Goal: Information Seeking & Learning: Check status

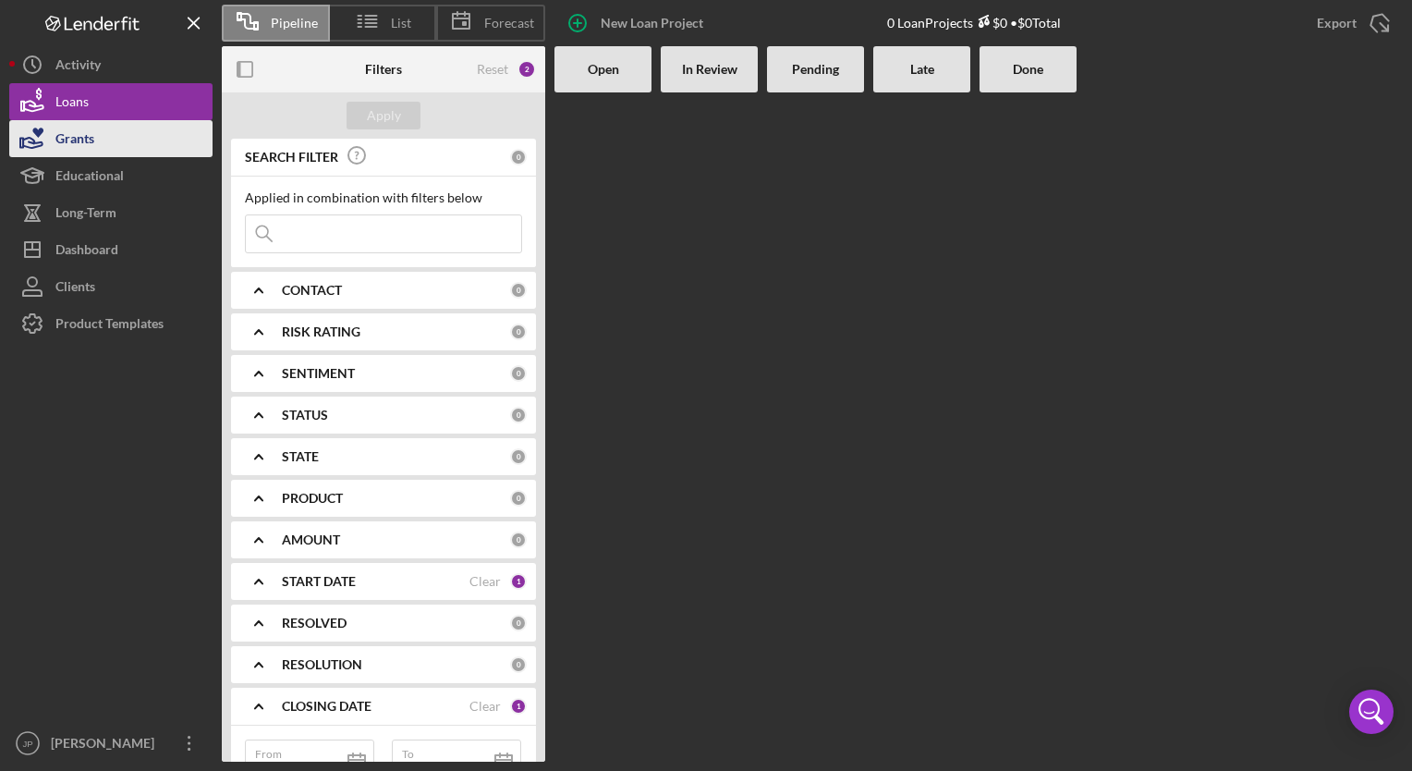
scroll to position [112, 0]
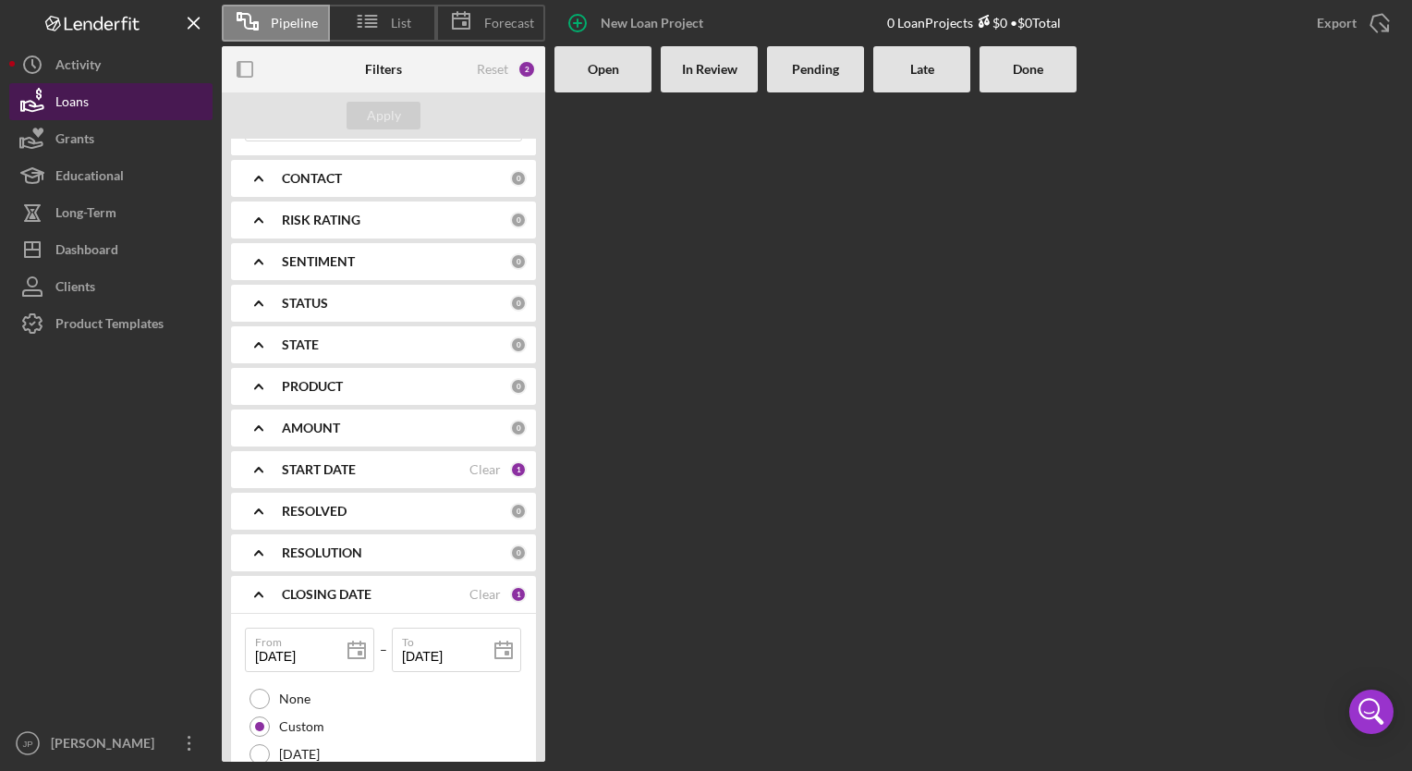
click at [76, 100] on div "Loans" at bounding box center [71, 104] width 33 height 42
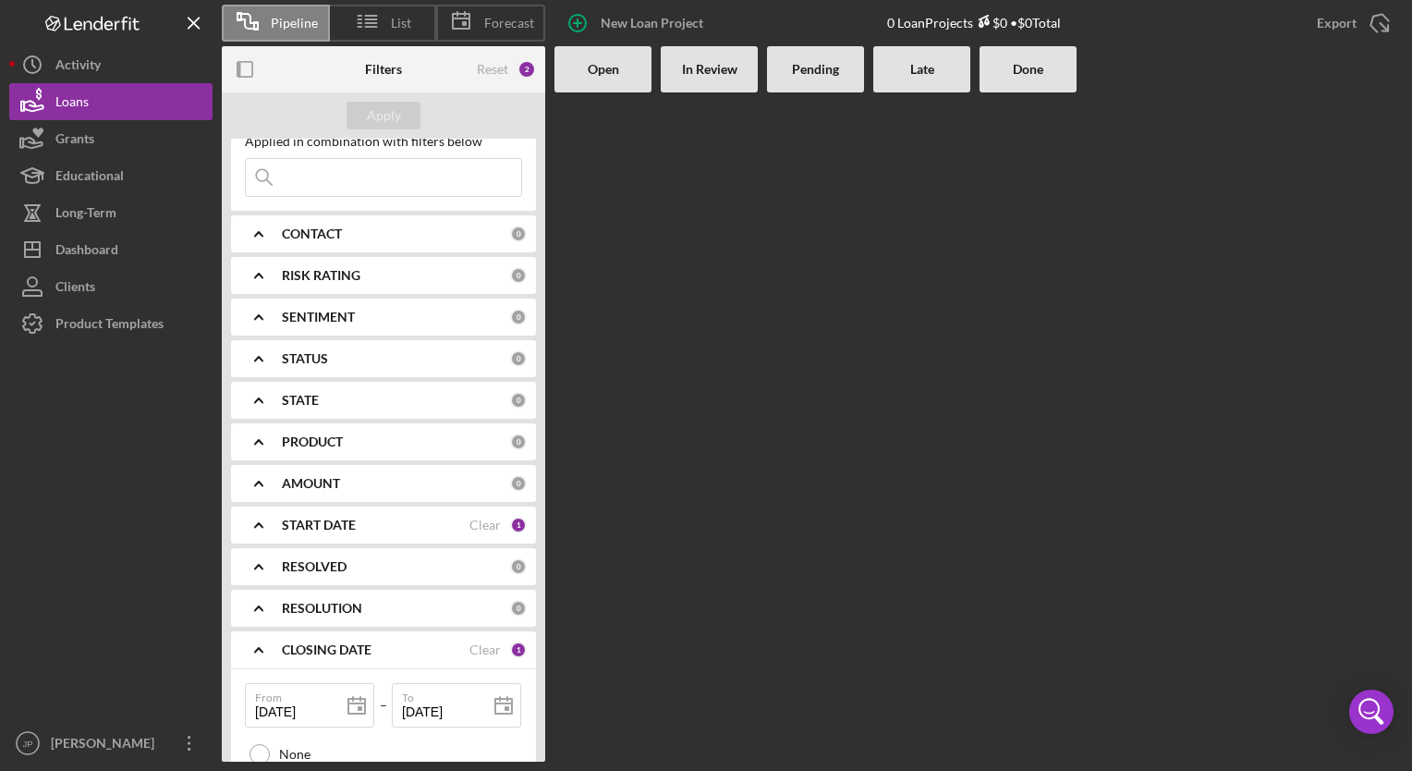
scroll to position [0, 0]
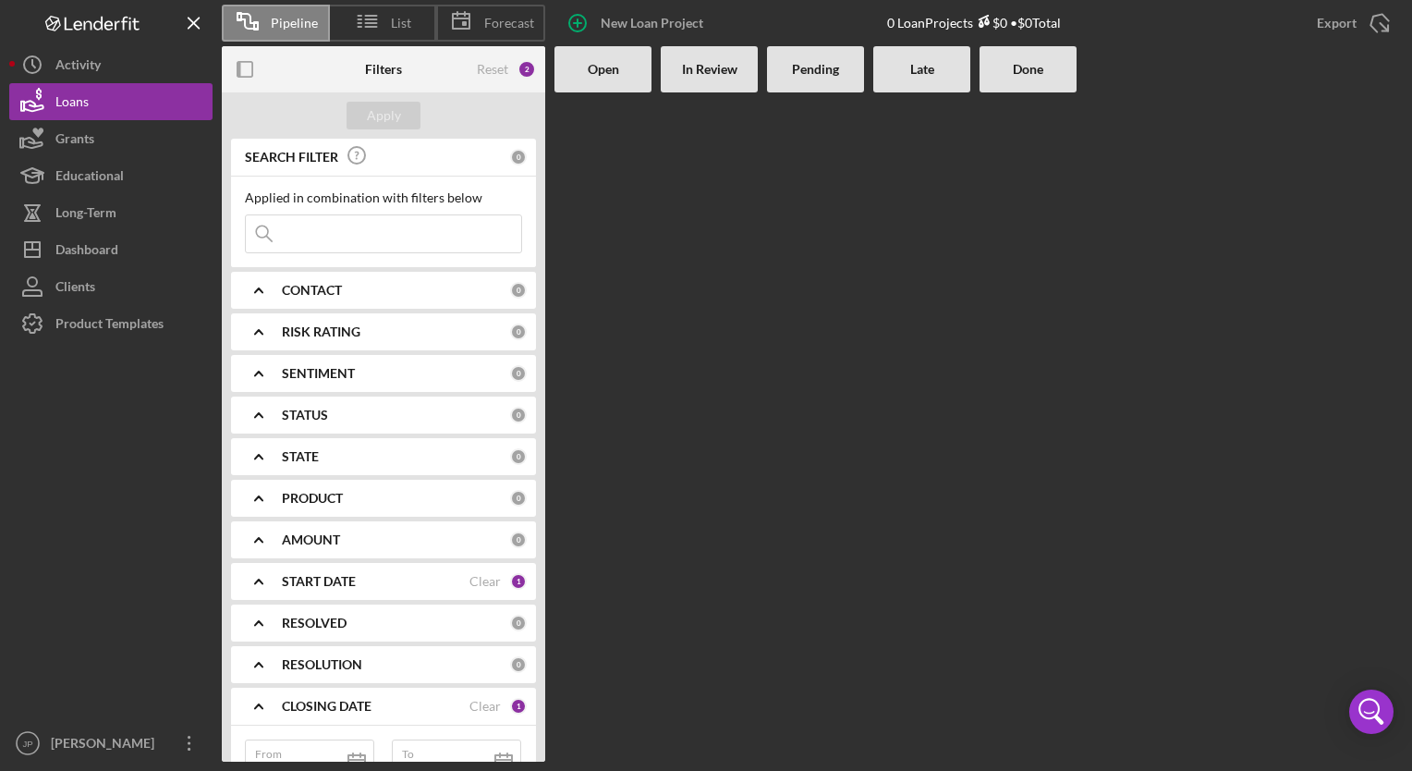
click at [305, 233] on input at bounding box center [383, 233] width 275 height 37
type input "[PERSON_NAME]"
drag, startPoint x: 528, startPoint y: 69, endPoint x: 504, endPoint y: 75, distance: 24.7
click at [521, 71] on div "3" at bounding box center [526, 69] width 18 height 18
click at [491, 68] on div "Reset" at bounding box center [492, 69] width 31 height 15
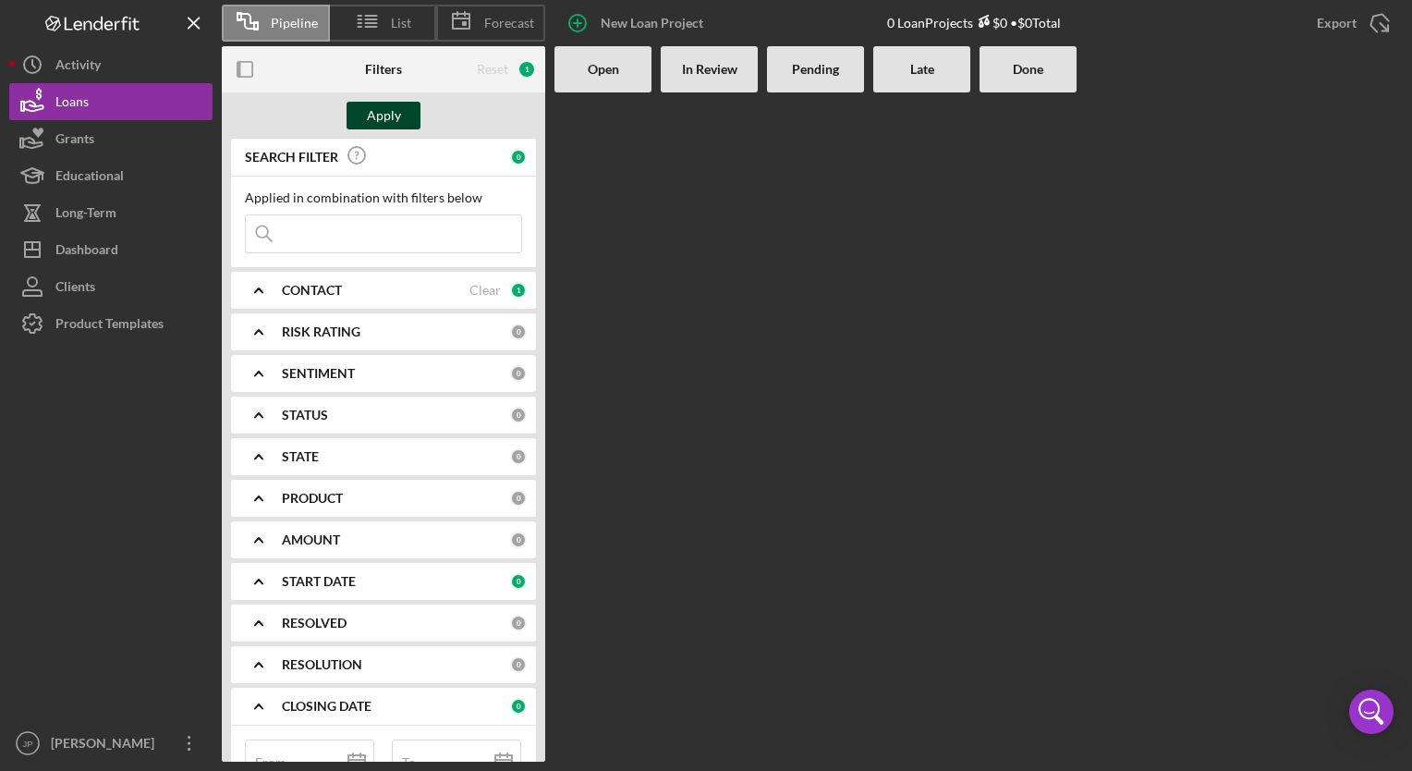
click at [385, 112] on div "Apply" at bounding box center [384, 116] width 34 height 28
click at [527, 71] on div "1" at bounding box center [526, 69] width 18 height 18
click at [482, 292] on div "Clear" at bounding box center [484, 290] width 31 height 15
click at [370, 233] on input at bounding box center [383, 233] width 275 height 37
type input "l"
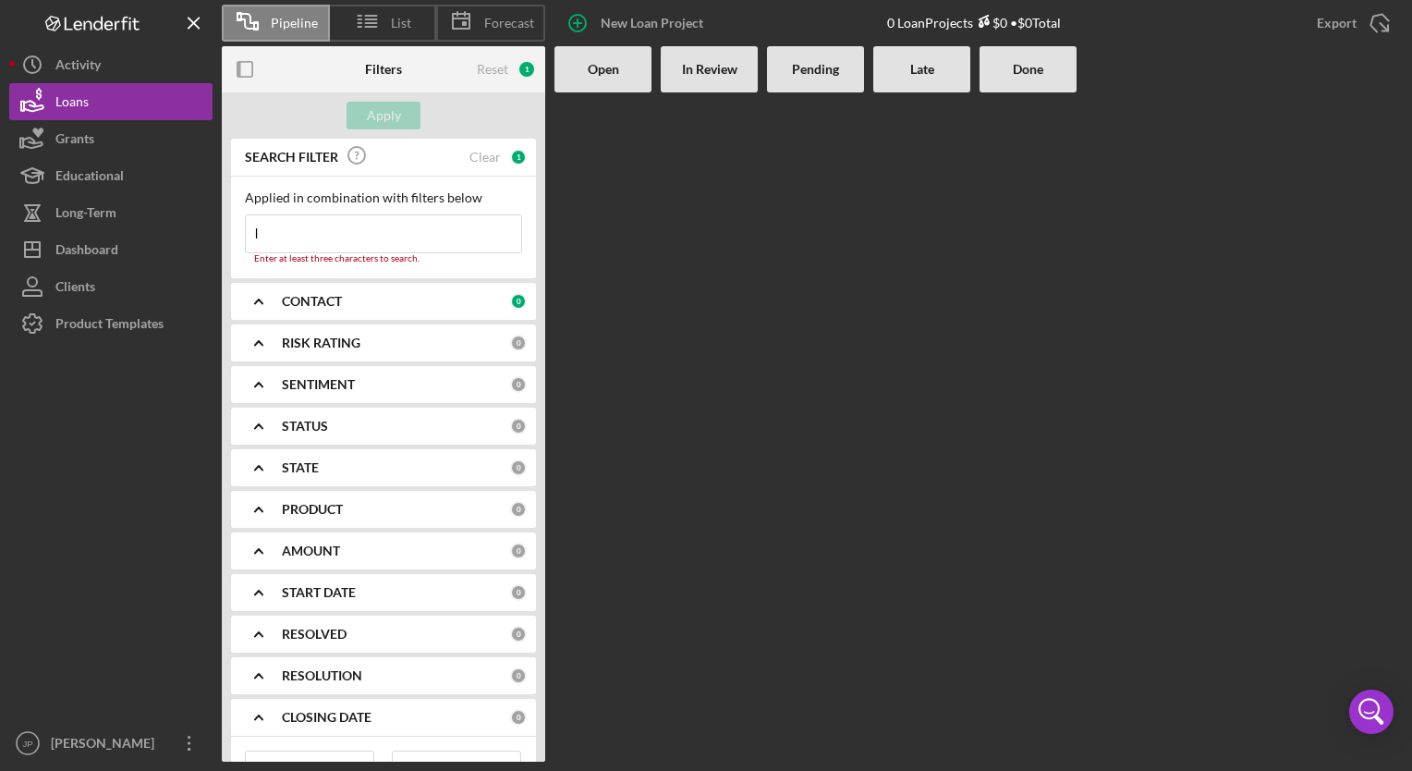
type input "lu"
type input "lun"
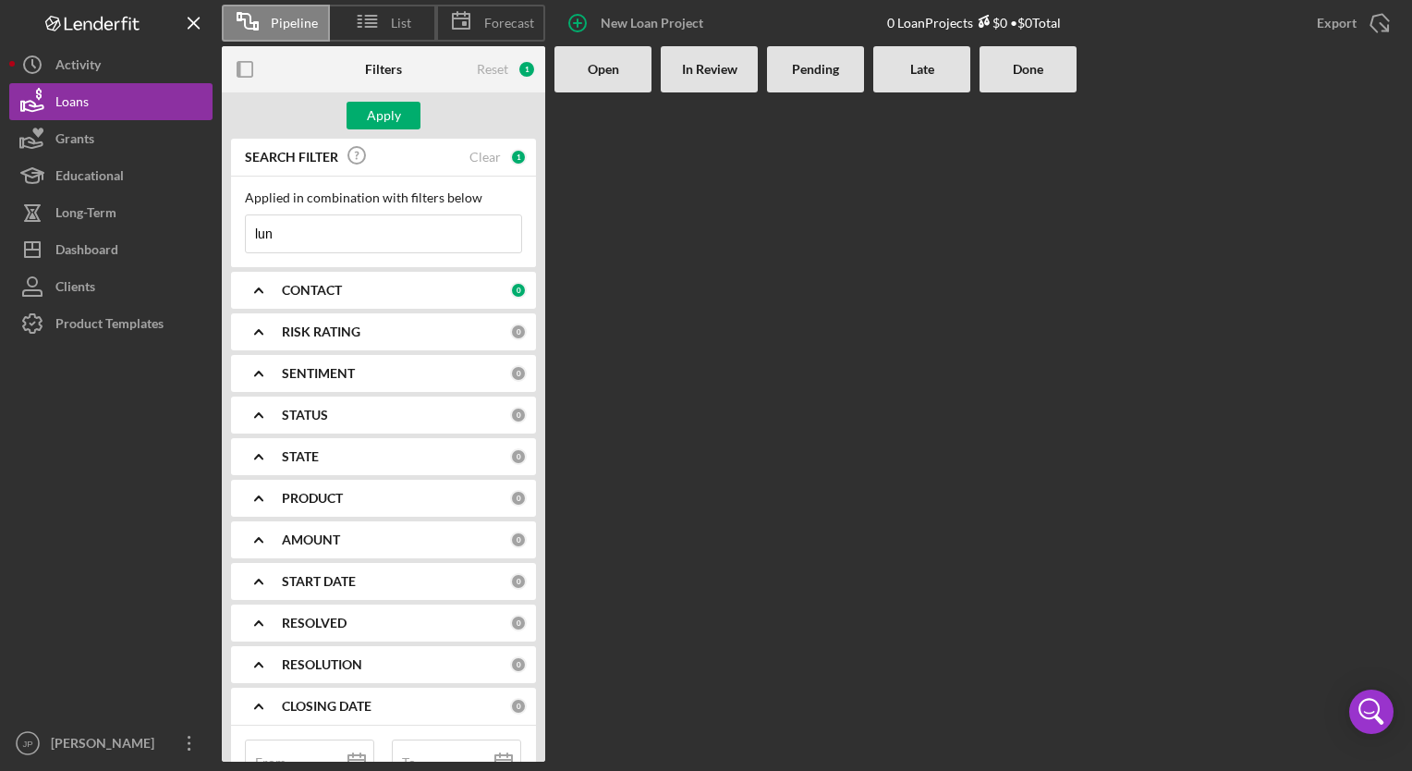
type input "[PERSON_NAME]"
type input "lunal"
type input "lunali"
type input "lunalit"
type input "lunalite"
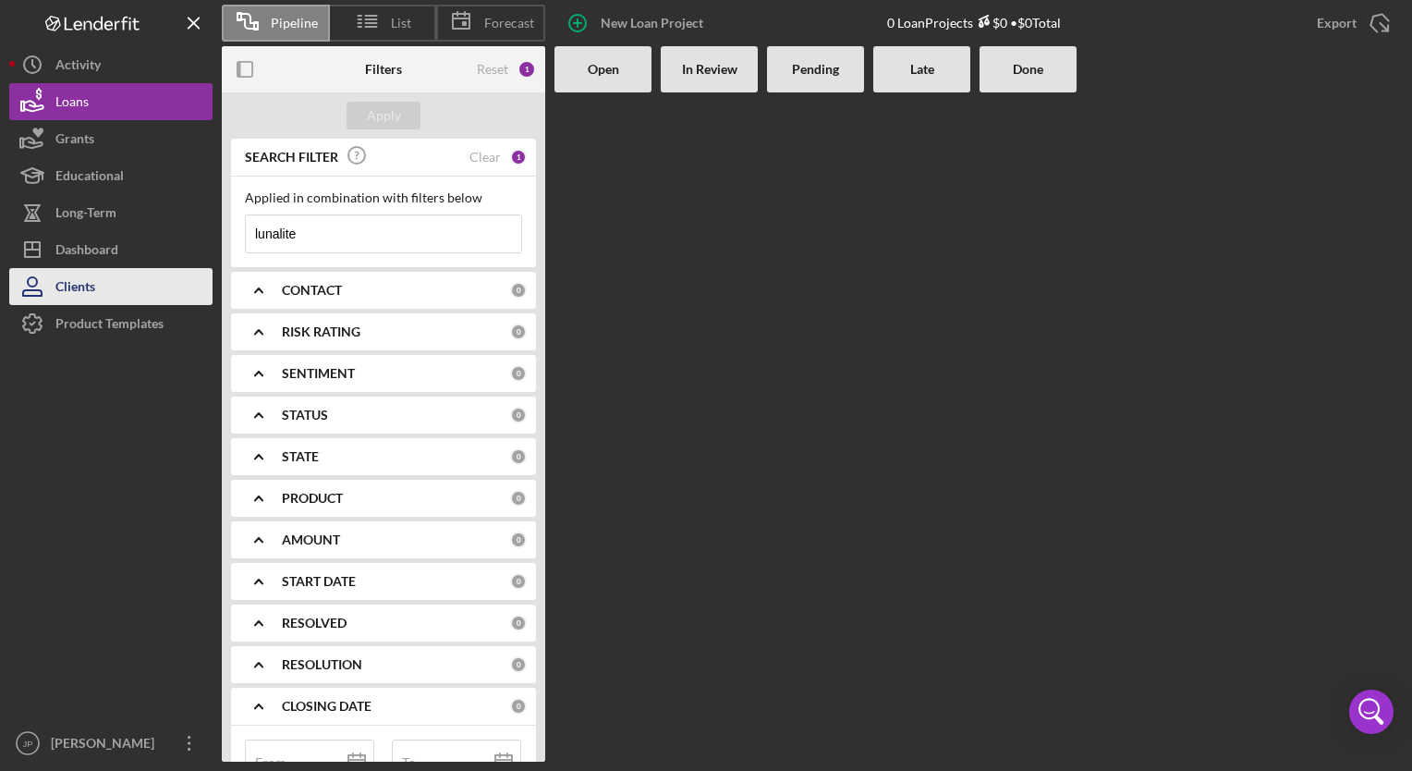
type input "lunalite"
click at [60, 288] on div "Clients" at bounding box center [75, 289] width 40 height 42
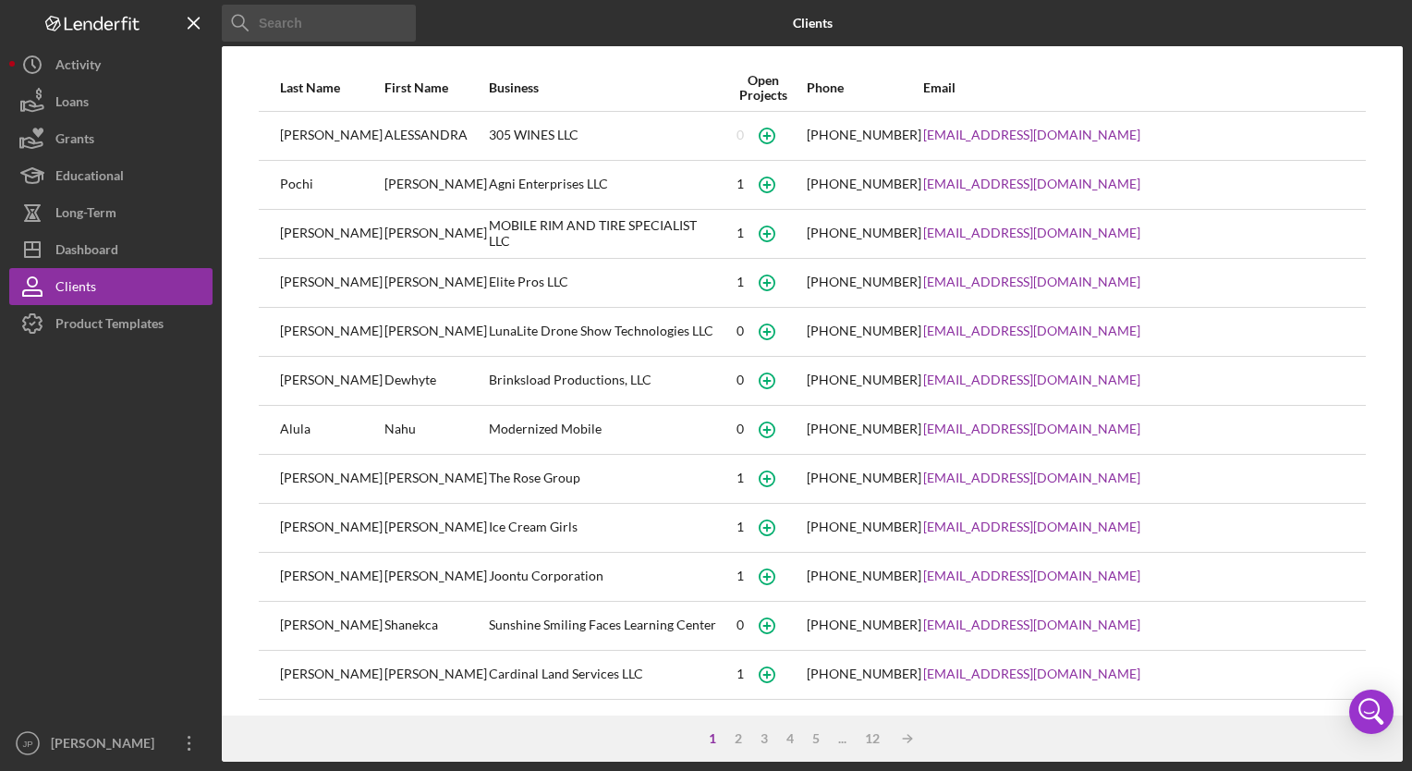
click at [317, 30] on input at bounding box center [319, 23] width 194 height 37
type input "[PERSON_NAME]"
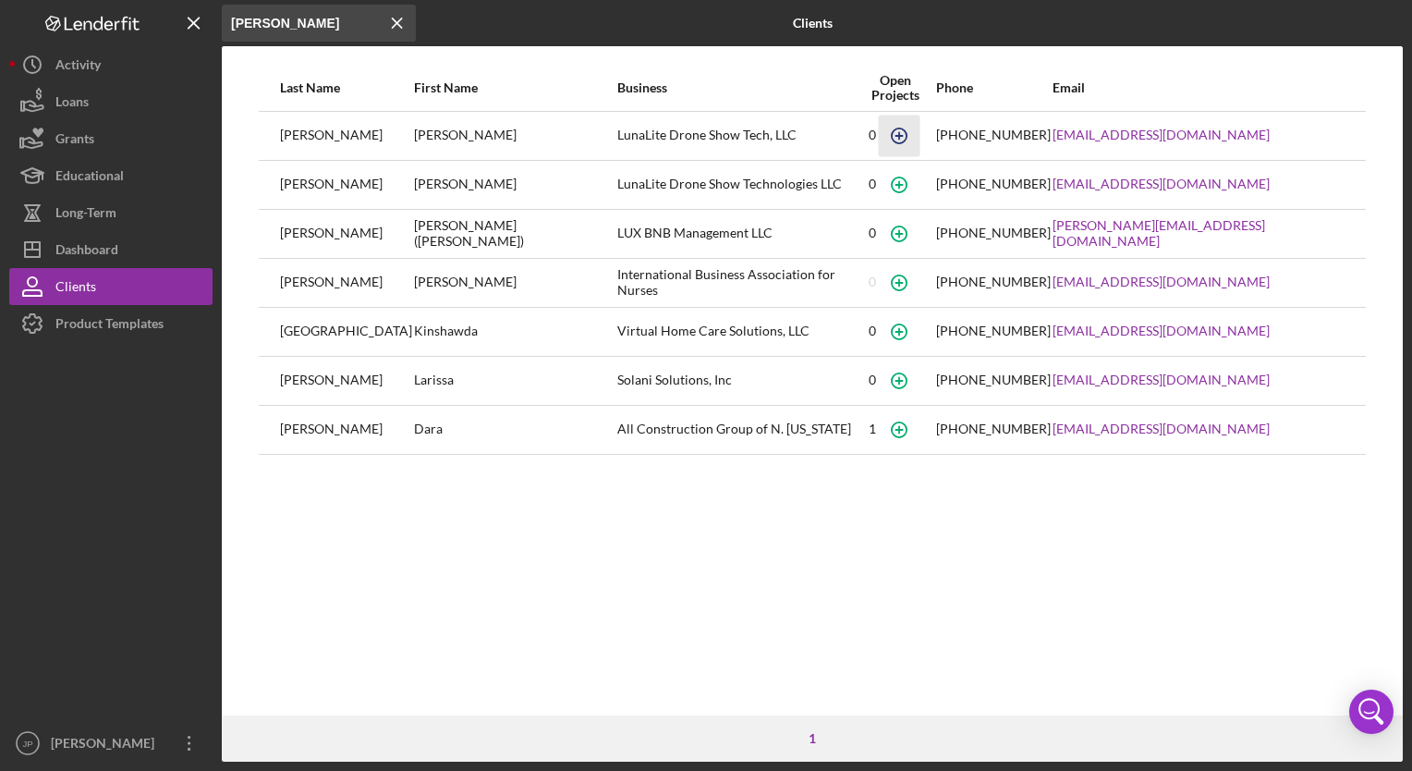
click at [903, 135] on icon "button" at bounding box center [898, 135] width 8 height 8
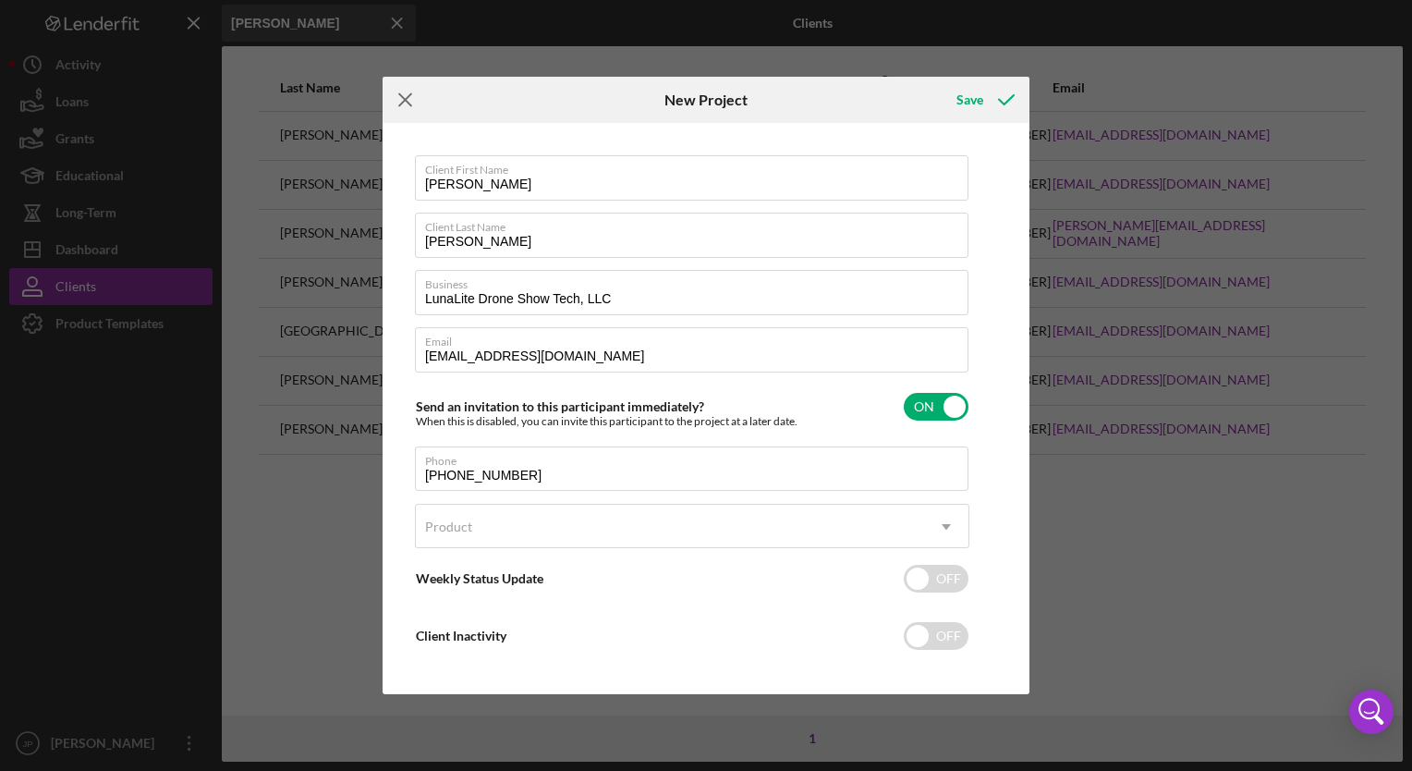
click at [395, 102] on icon "Icon/Menu Close" at bounding box center [405, 100] width 46 height 46
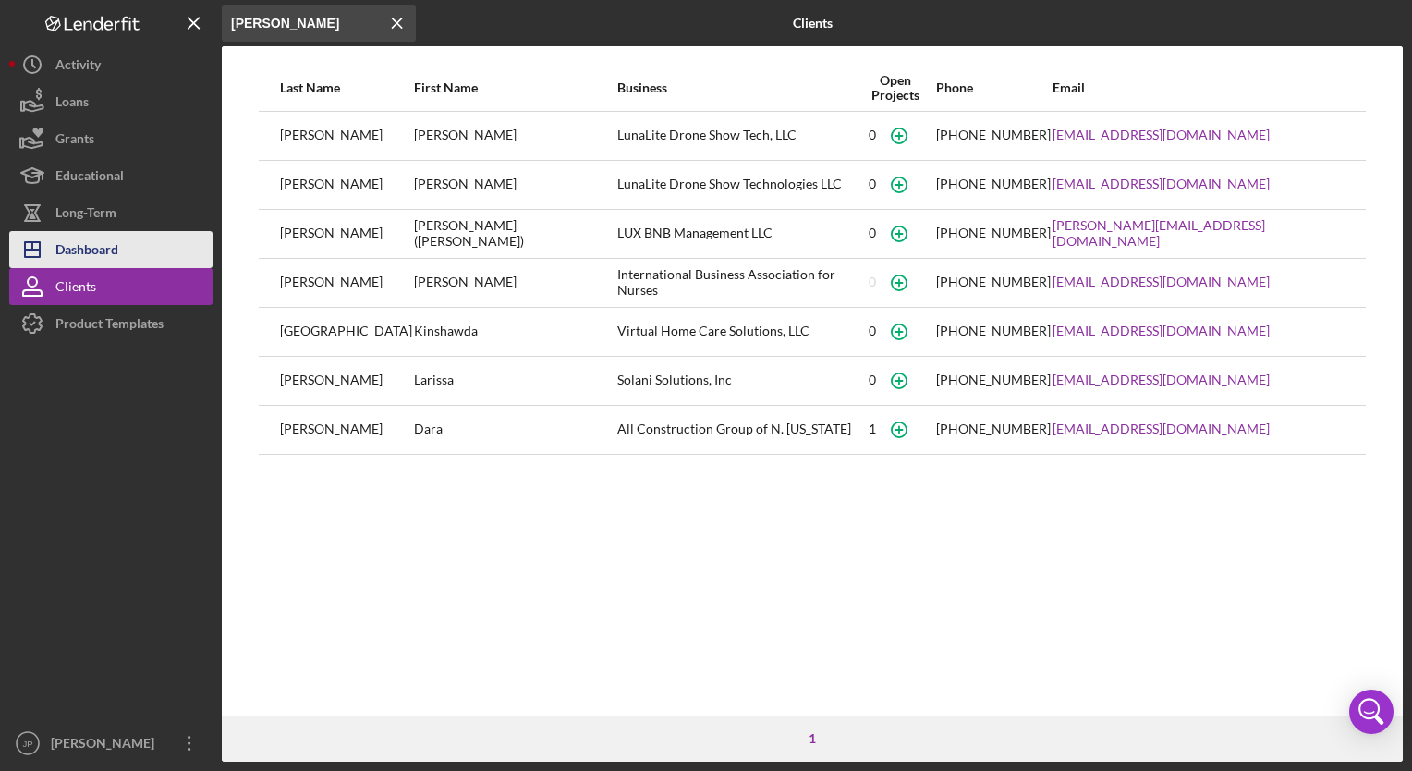
click at [94, 249] on div "Dashboard" at bounding box center [86, 252] width 63 height 42
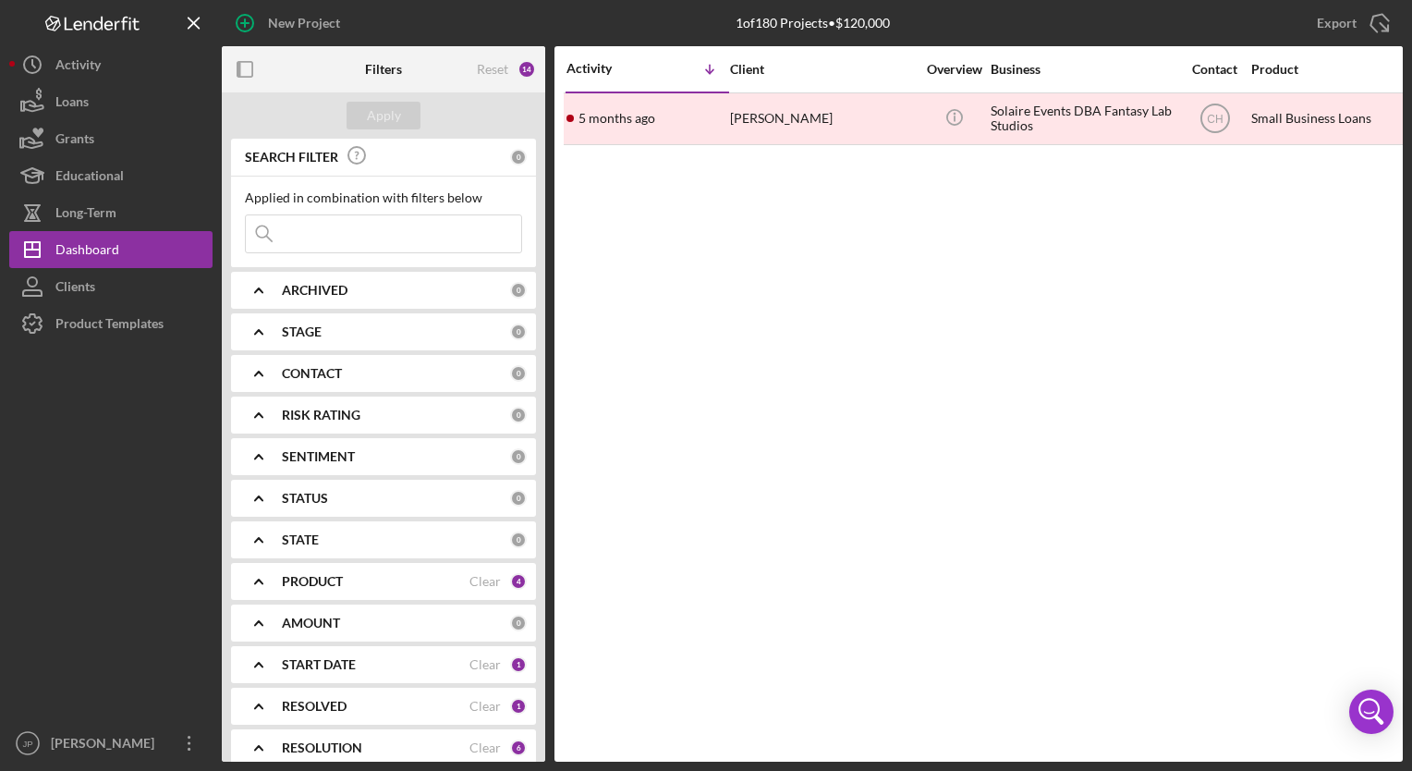
click at [380, 232] on input at bounding box center [383, 233] width 275 height 37
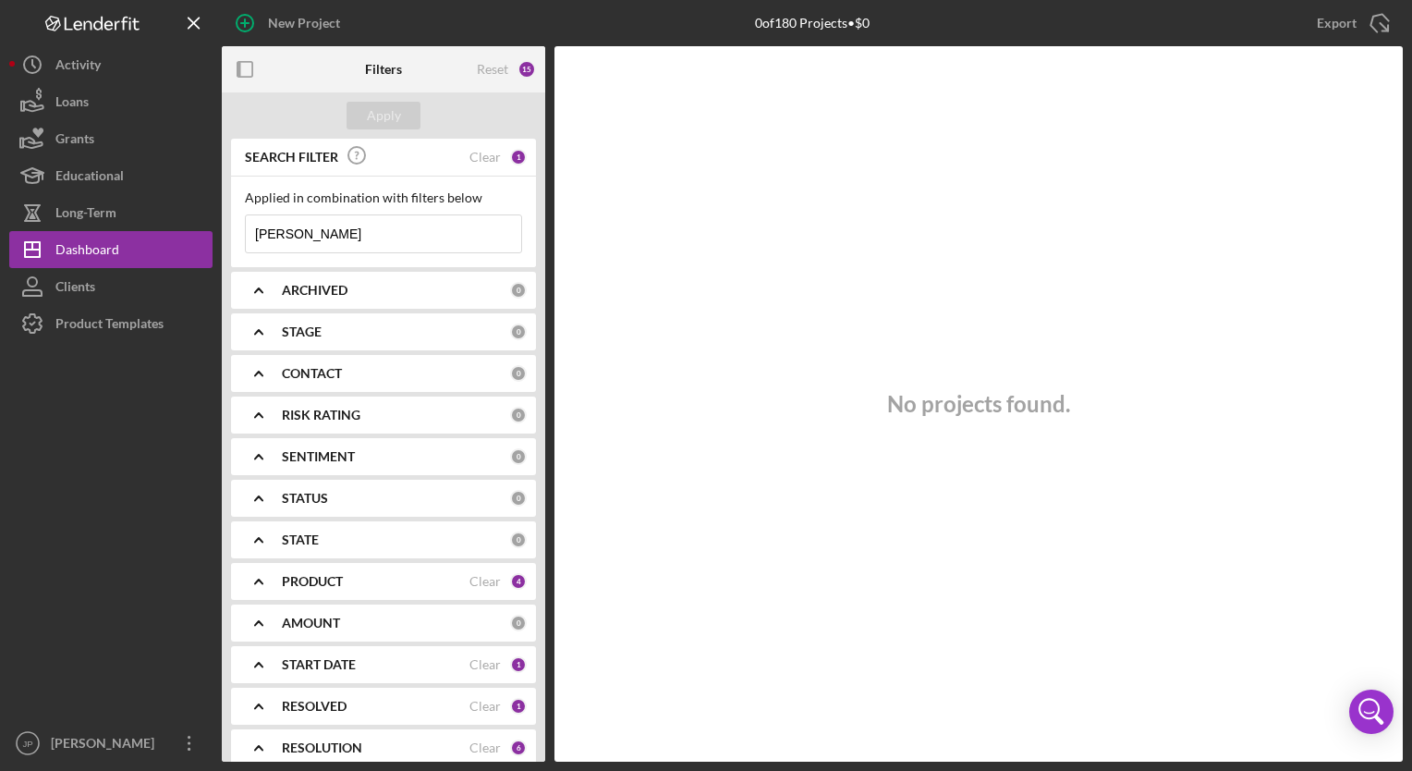
type input "lunalite"
click at [361, 104] on button "Apply" at bounding box center [383, 116] width 74 height 28
click at [91, 76] on div "Activity" at bounding box center [77, 67] width 45 height 42
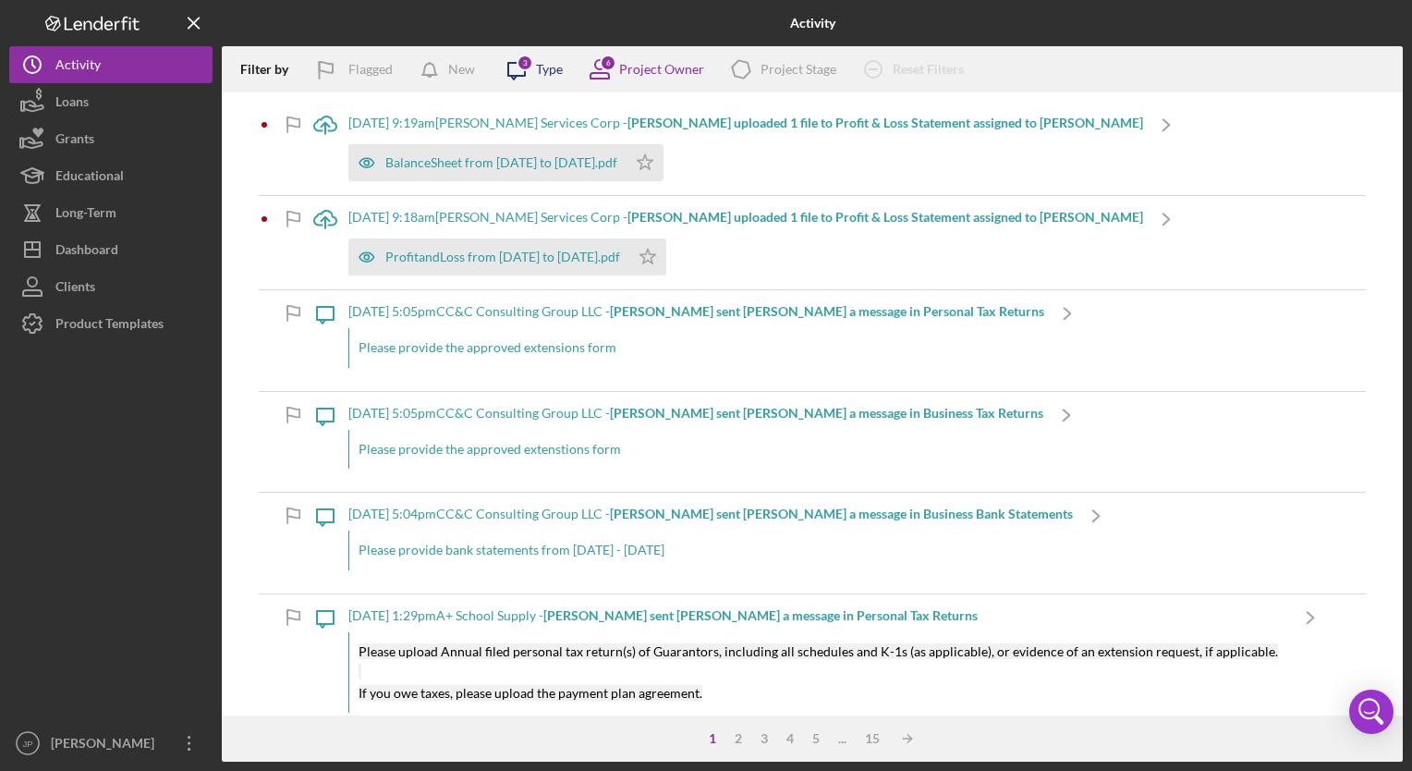
click at [549, 70] on div "Type" at bounding box center [549, 69] width 27 height 15
click at [1034, 81] on div "Filter by Flagged New Icon/Message 3 Type 6 Project Owner Icon/Product Project …" at bounding box center [812, 69] width 1181 height 46
click at [635, 74] on div "Project Owner" at bounding box center [661, 69] width 85 height 15
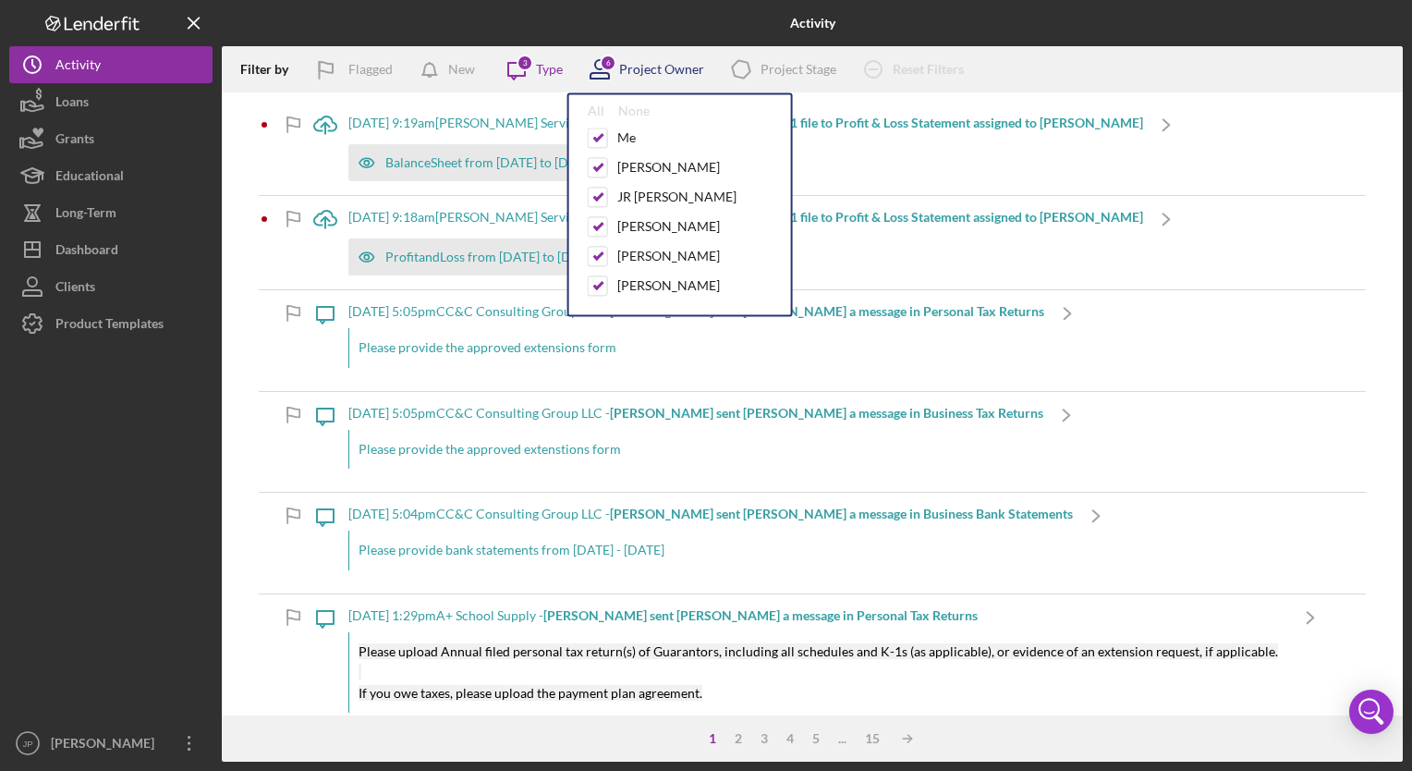
click at [635, 74] on div "Project Owner" at bounding box center [661, 69] width 85 height 15
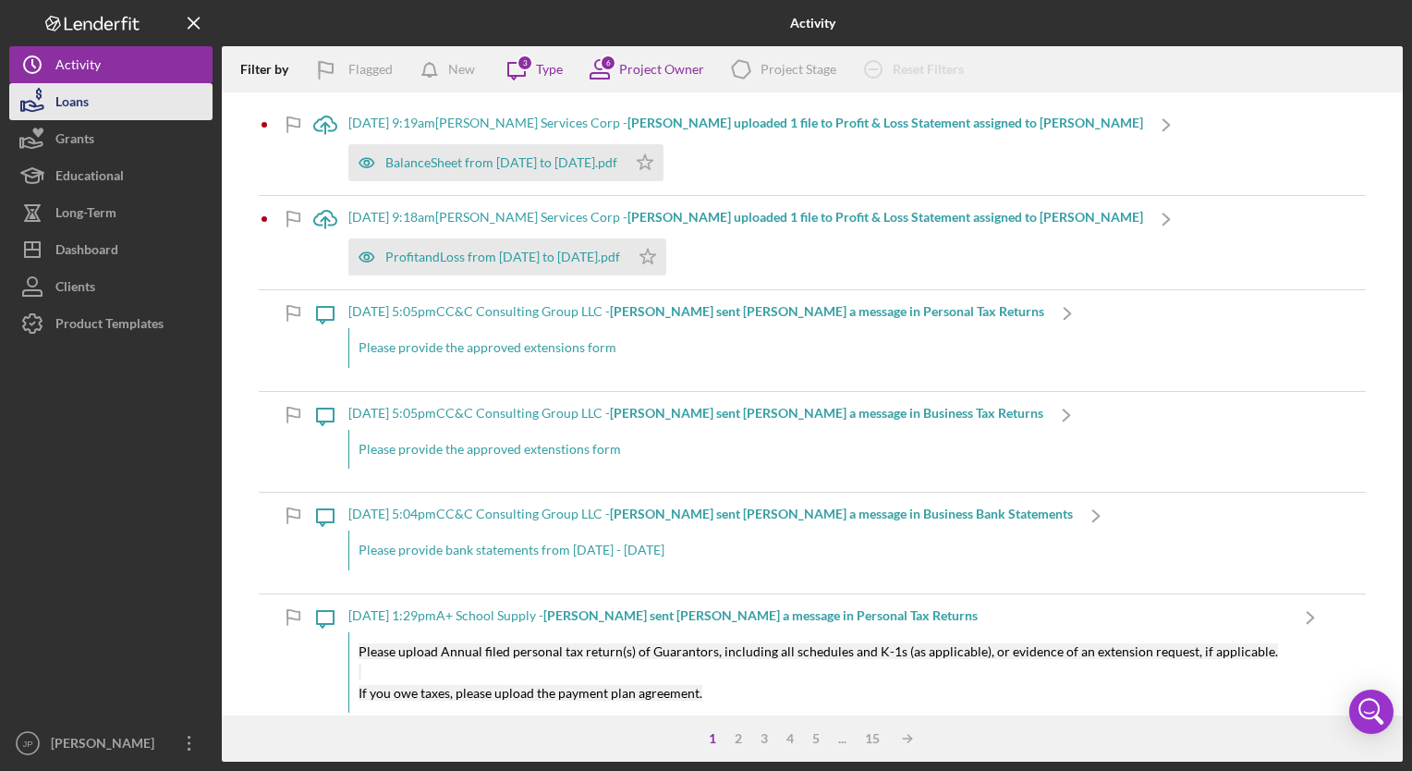
click at [100, 103] on button "Loans" at bounding box center [110, 101] width 203 height 37
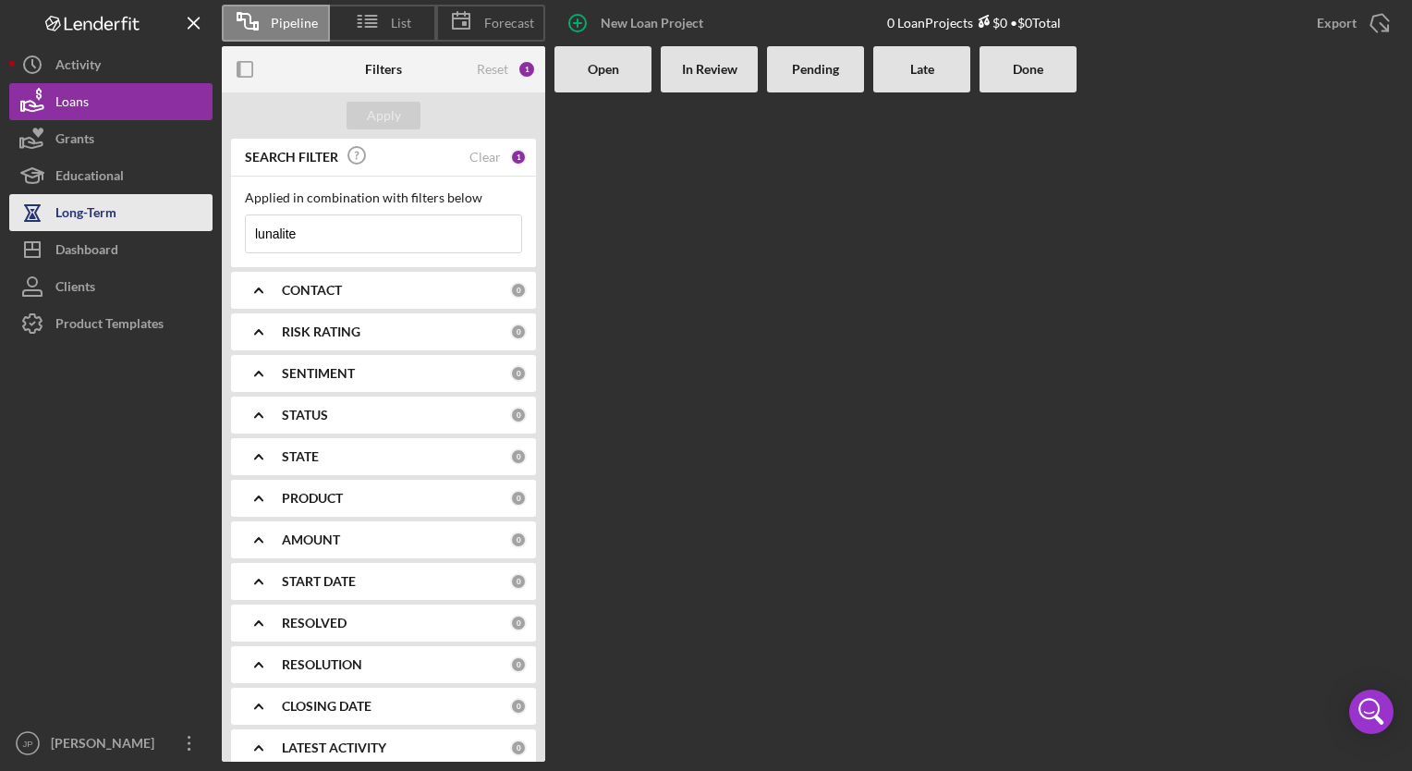
drag, startPoint x: 336, startPoint y: 232, endPoint x: 114, endPoint y: 225, distance: 222.8
click at [114, 225] on div "Pipeline List Forecast New Loan Project 0 Loan Projects $0 • $0 Total Export Ic…" at bounding box center [705, 380] width 1393 height 761
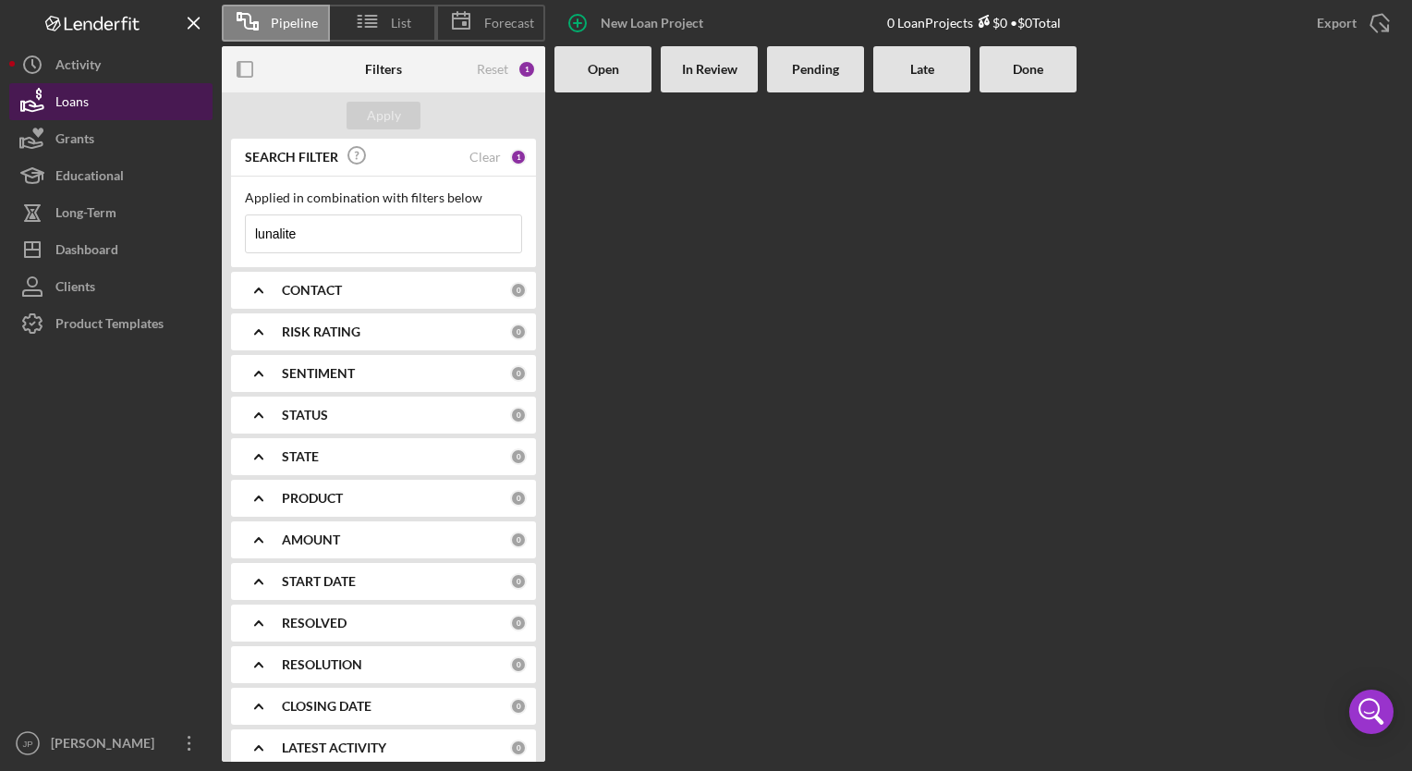
click at [70, 103] on div "Loans" at bounding box center [71, 104] width 33 height 42
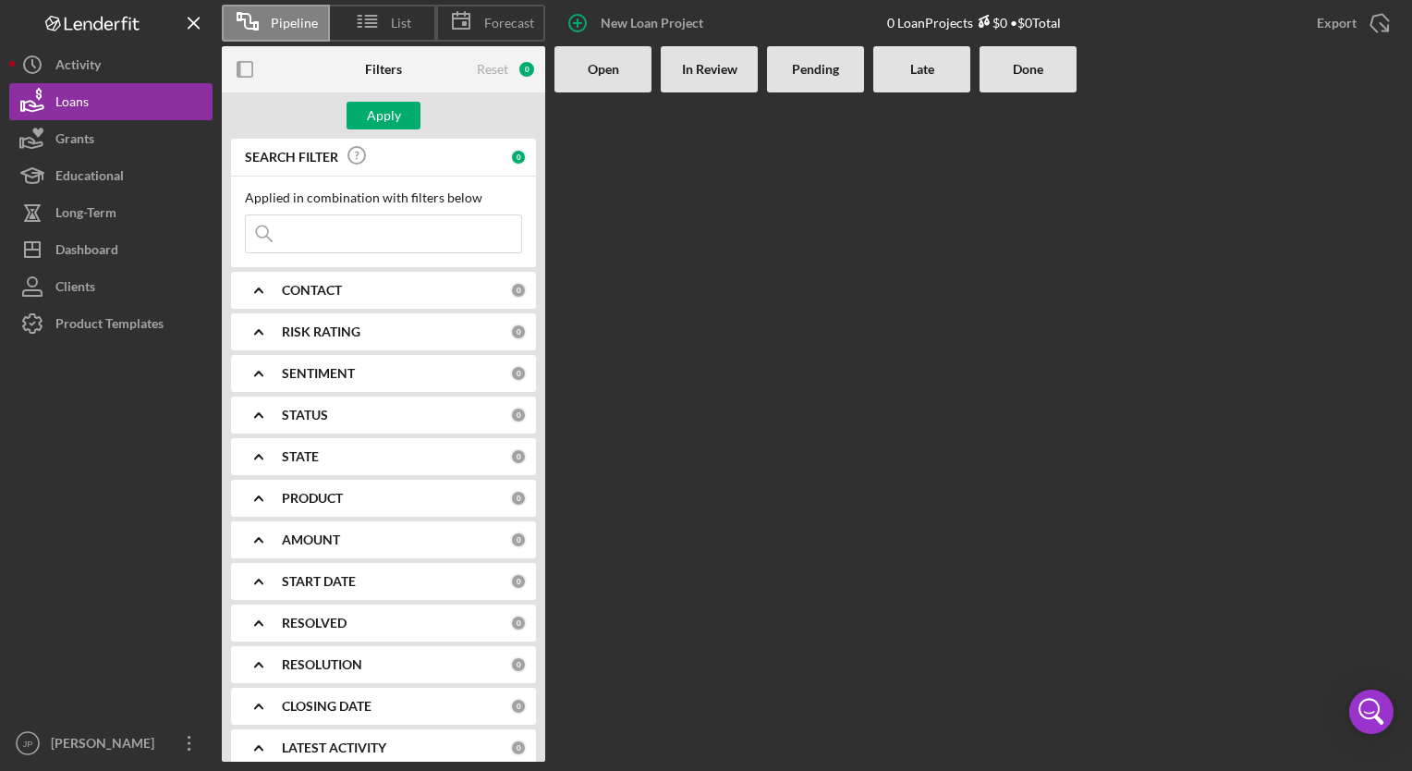
click at [295, 224] on input at bounding box center [383, 233] width 275 height 37
type input "lunalite"
click at [430, 239] on input "lunalite" at bounding box center [383, 233] width 275 height 37
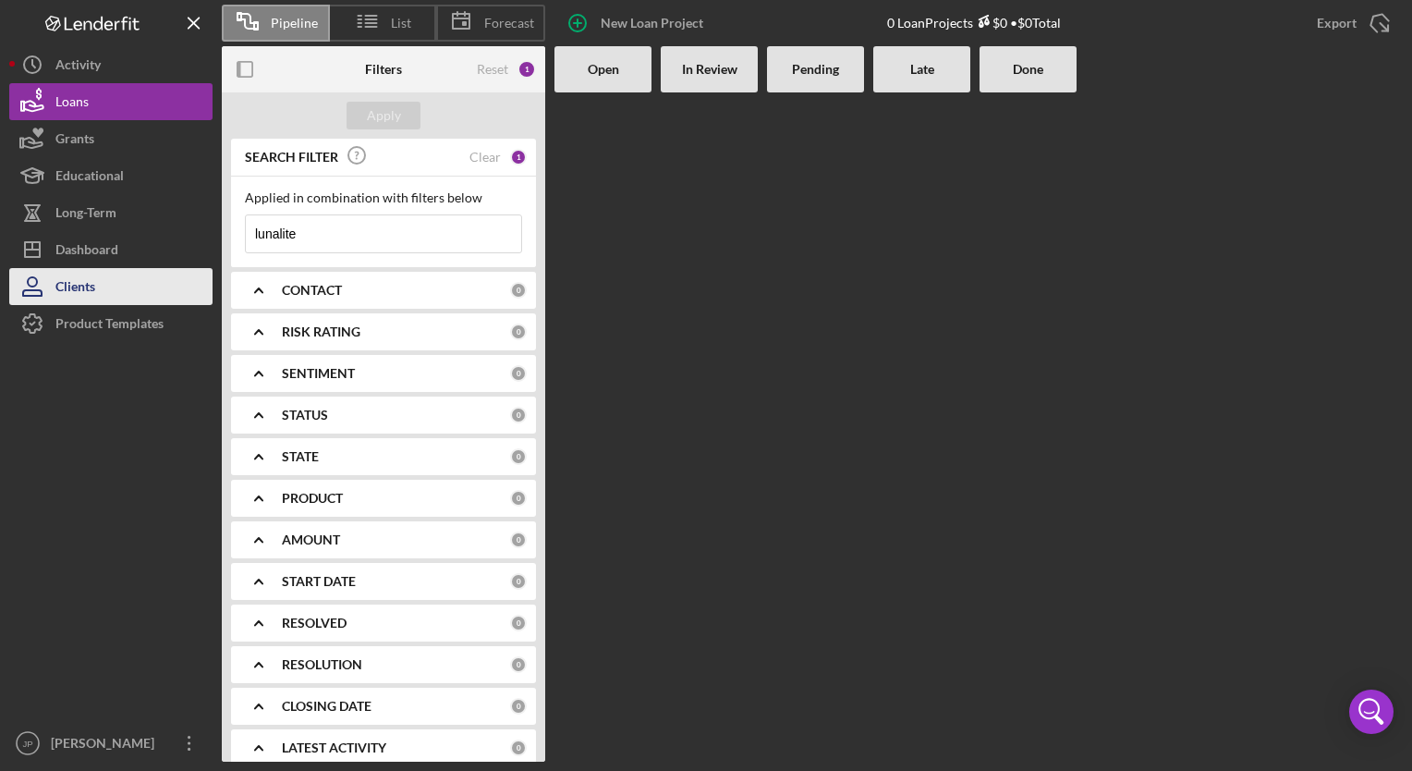
click at [79, 290] on div "Clients" at bounding box center [75, 289] width 40 height 42
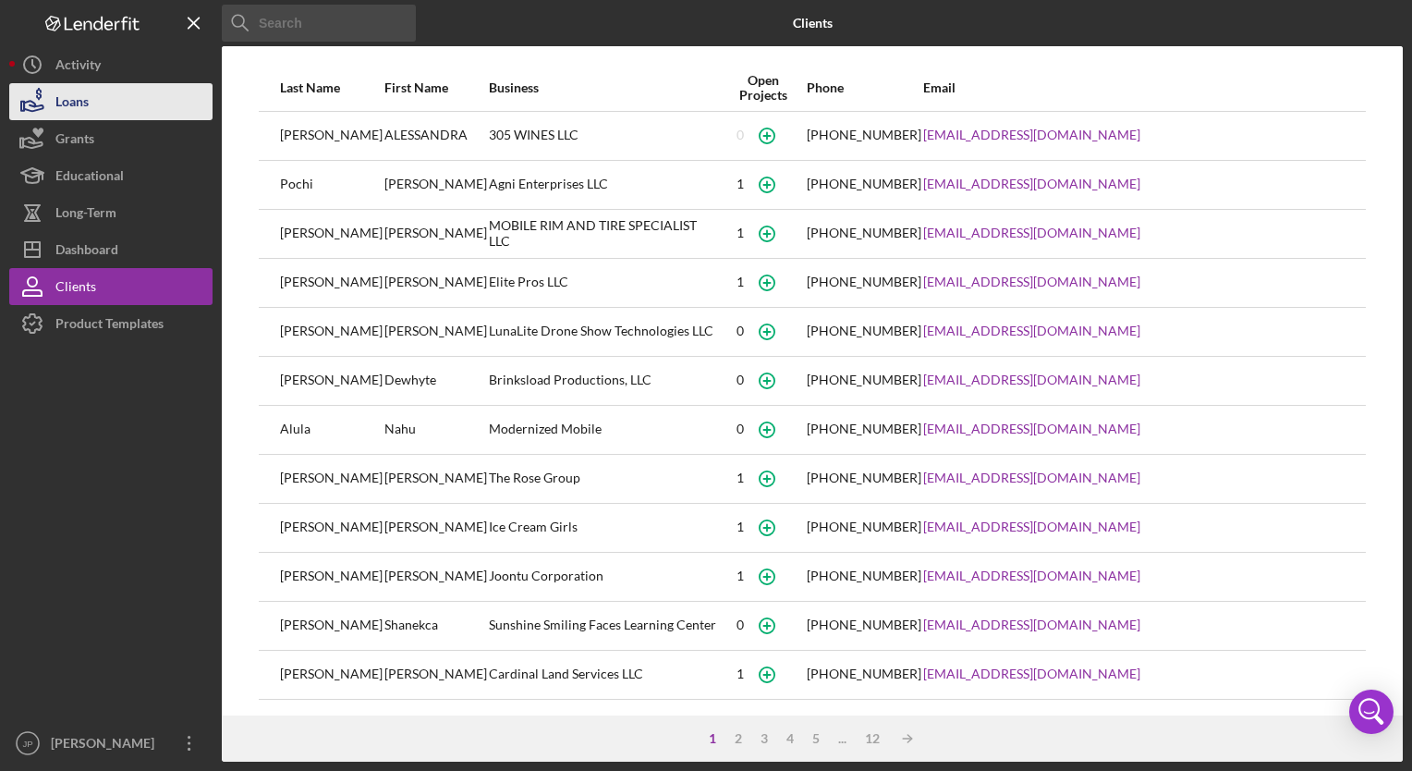
click at [78, 99] on div "Loans" at bounding box center [71, 104] width 33 height 42
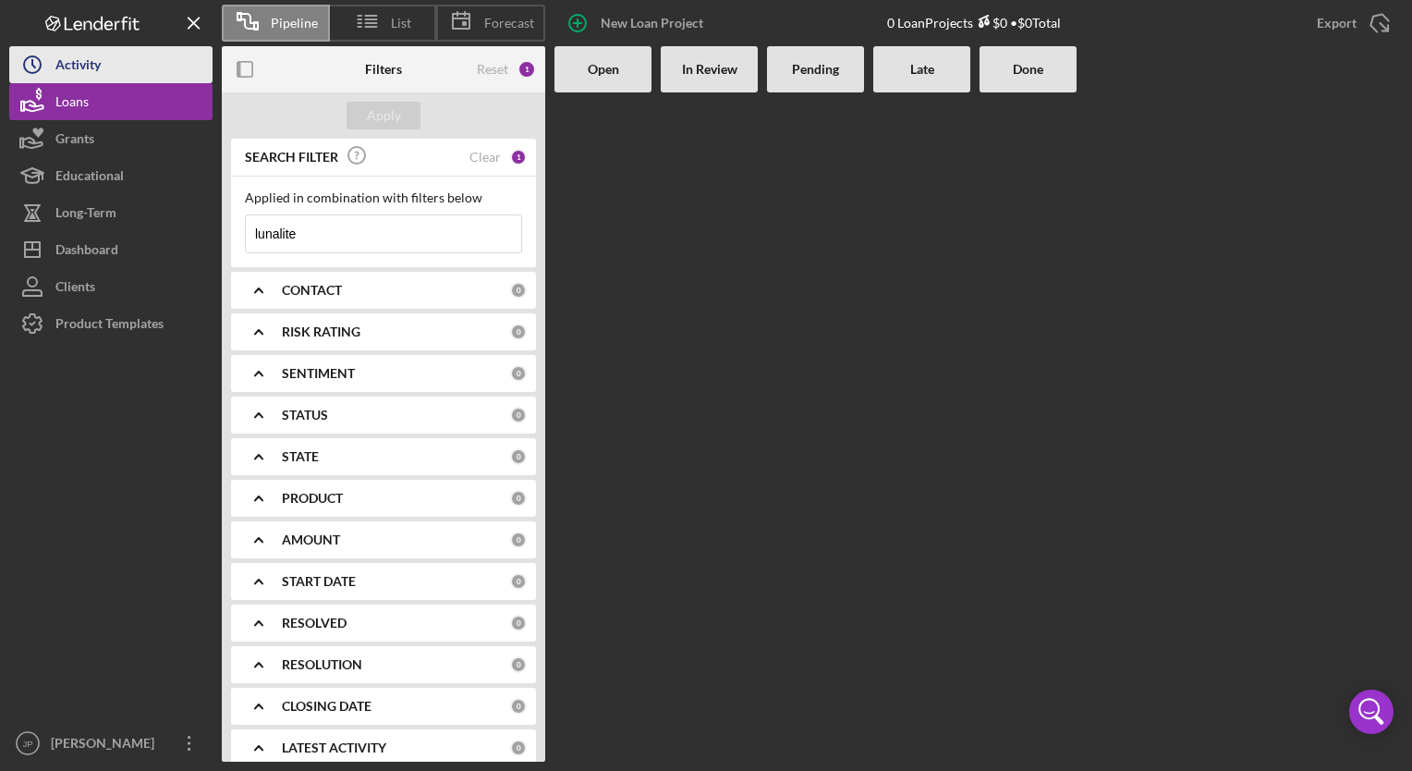
click at [91, 72] on div "Activity" at bounding box center [77, 67] width 45 height 42
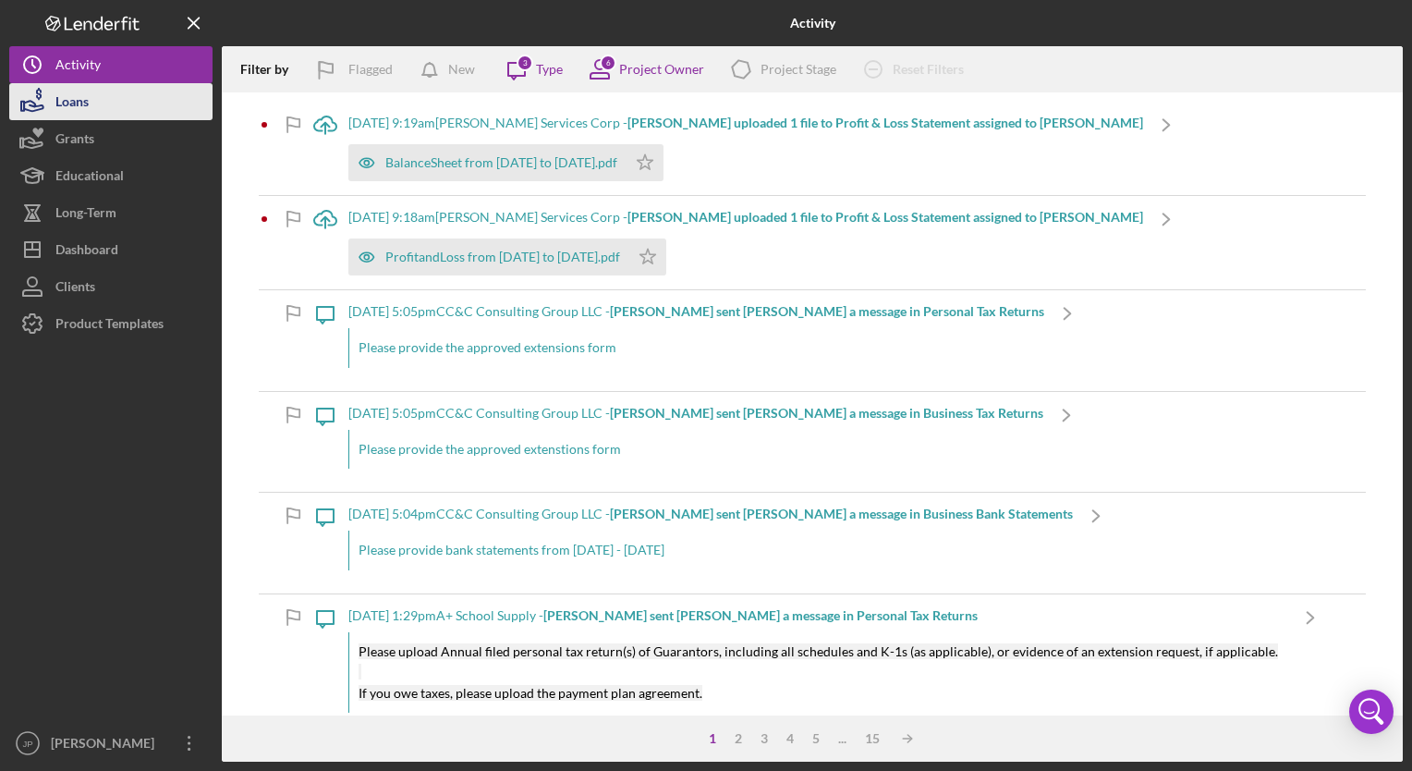
click at [79, 105] on div "Loans" at bounding box center [71, 104] width 33 height 42
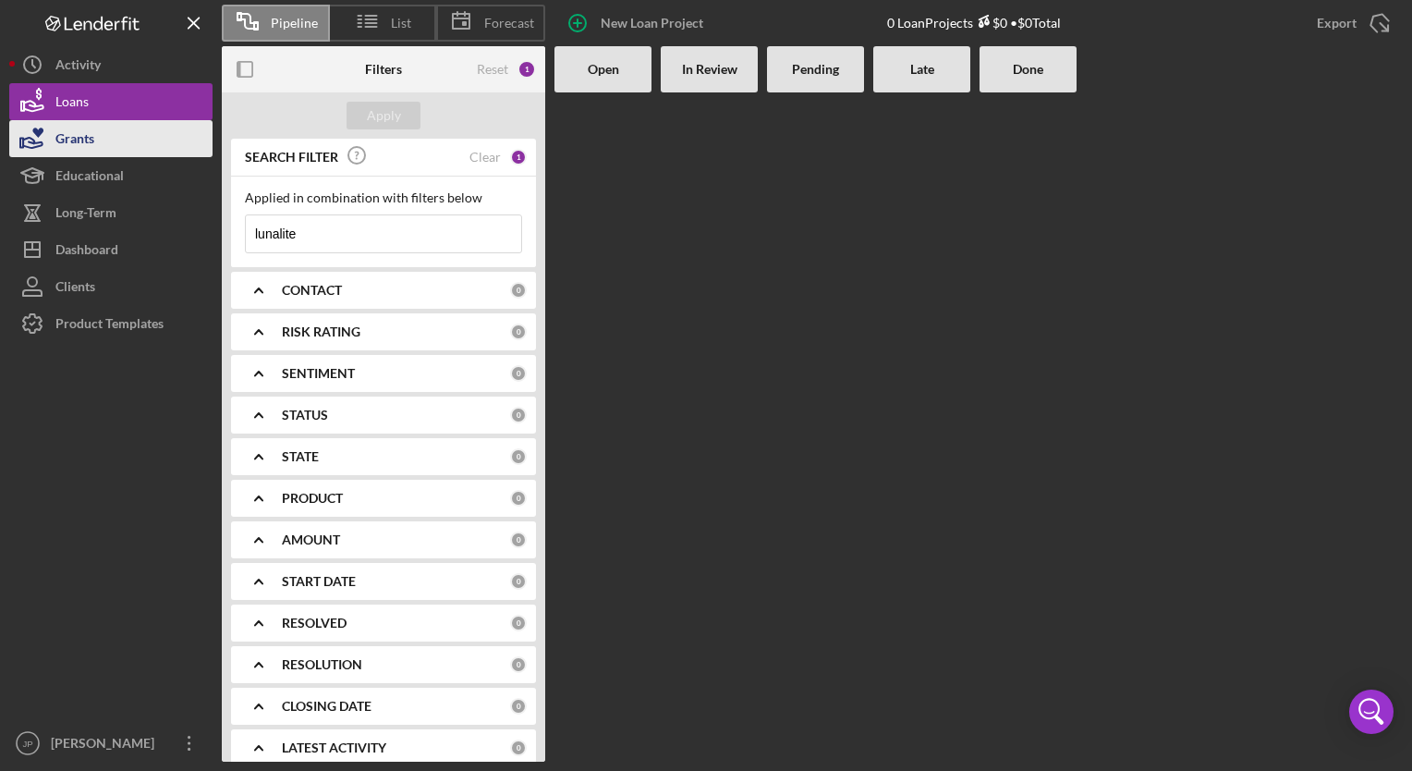
click at [88, 142] on div "Grants" at bounding box center [74, 141] width 39 height 42
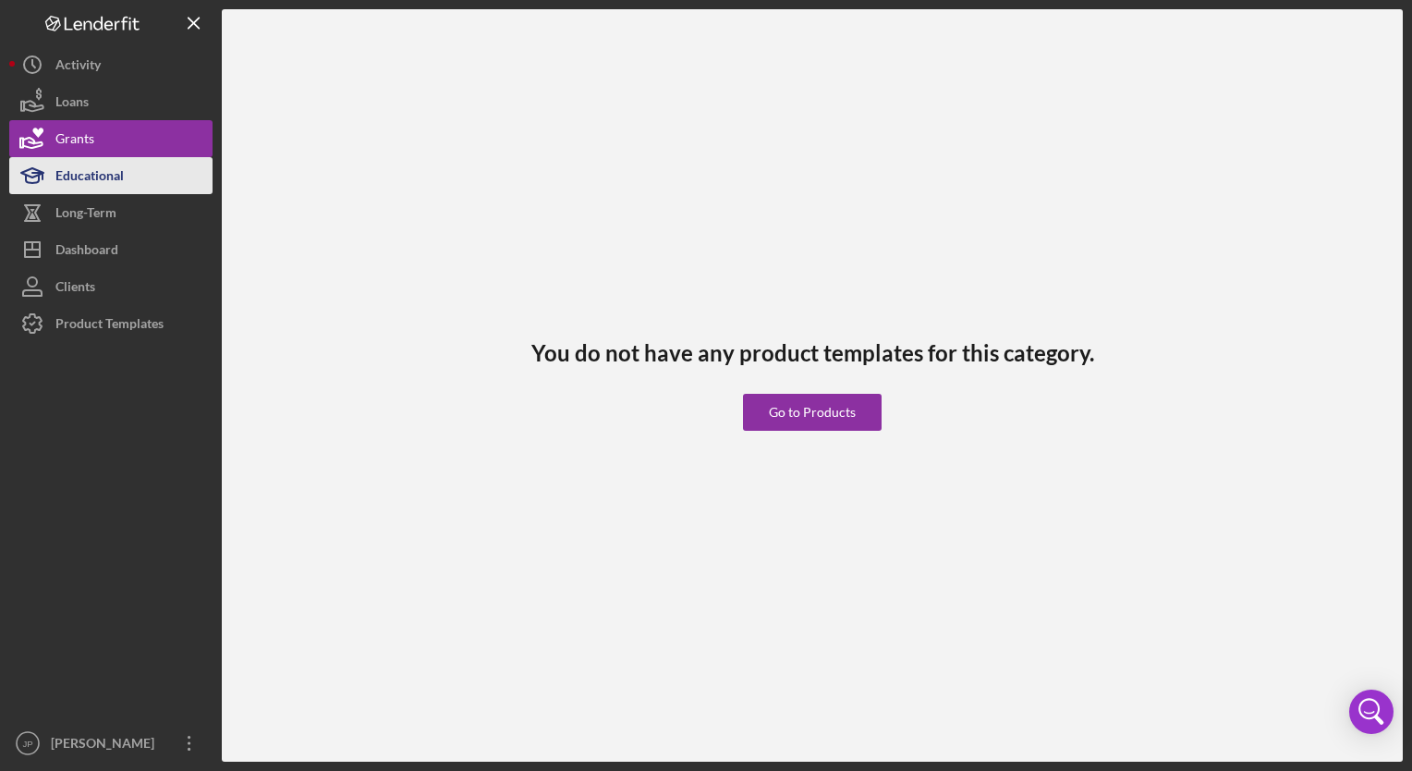
click at [92, 188] on div "Educational" at bounding box center [89, 178] width 68 height 42
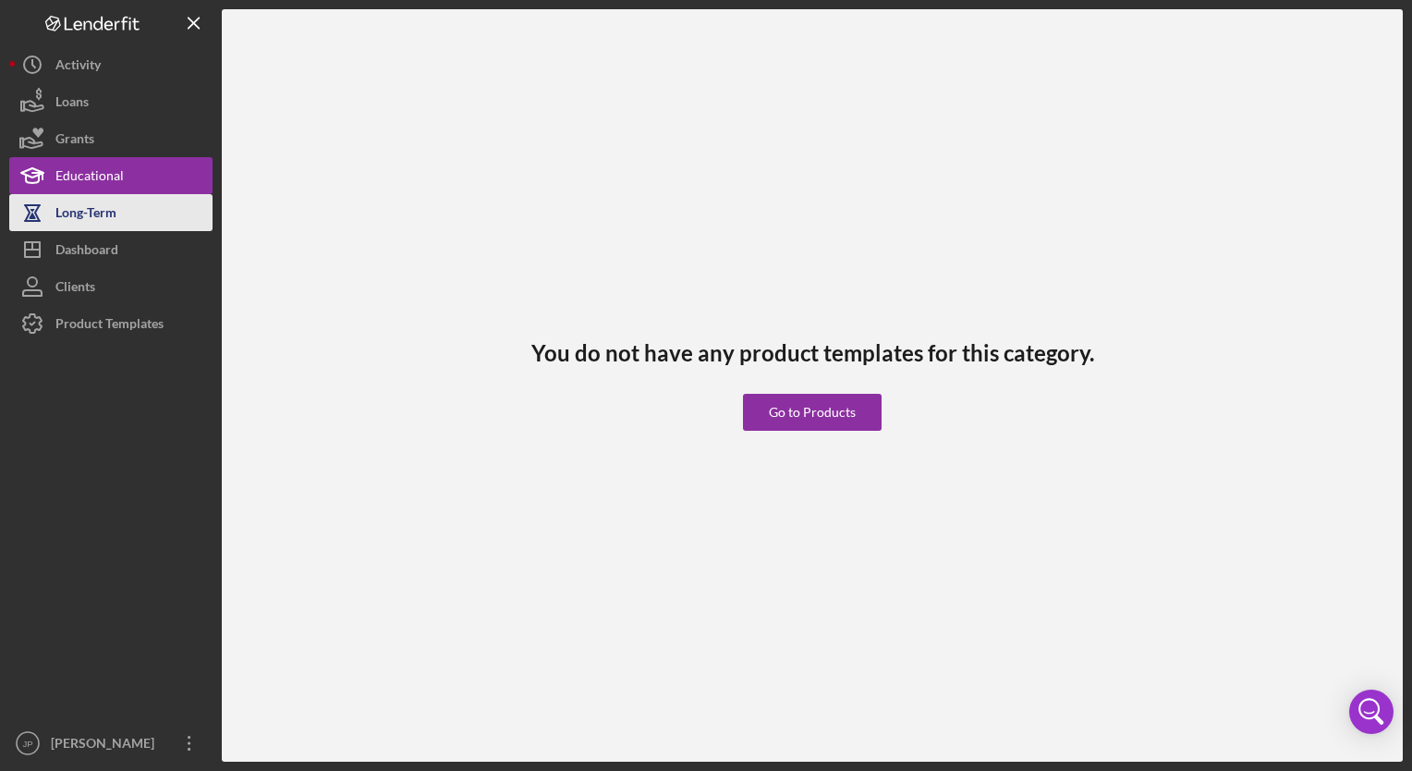
click at [82, 221] on div "Long-Term" at bounding box center [85, 215] width 61 height 42
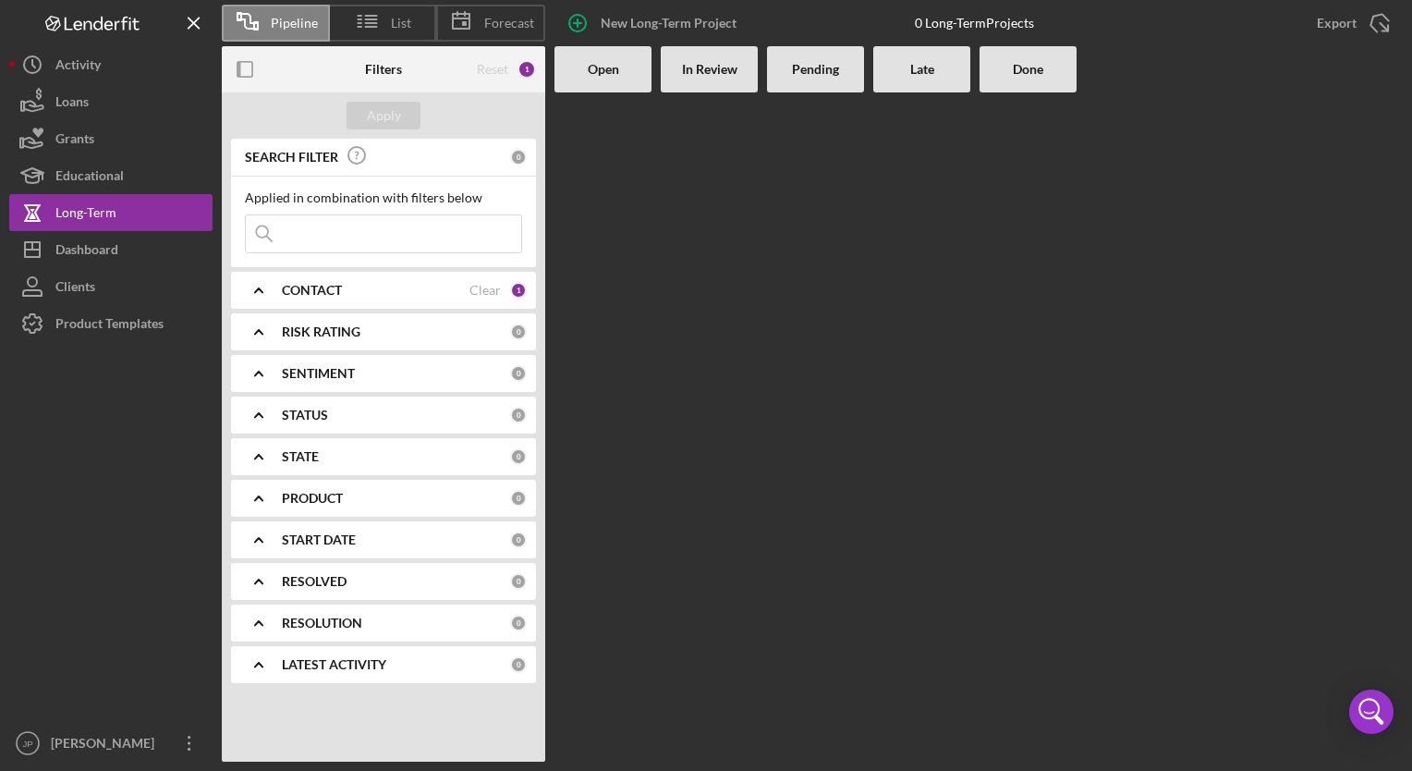
click at [338, 227] on input at bounding box center [383, 233] width 275 height 37
type input "lunalite"
click at [364, 119] on button "Apply" at bounding box center [383, 116] width 74 height 28
click at [87, 261] on div "Dashboard" at bounding box center [86, 252] width 63 height 42
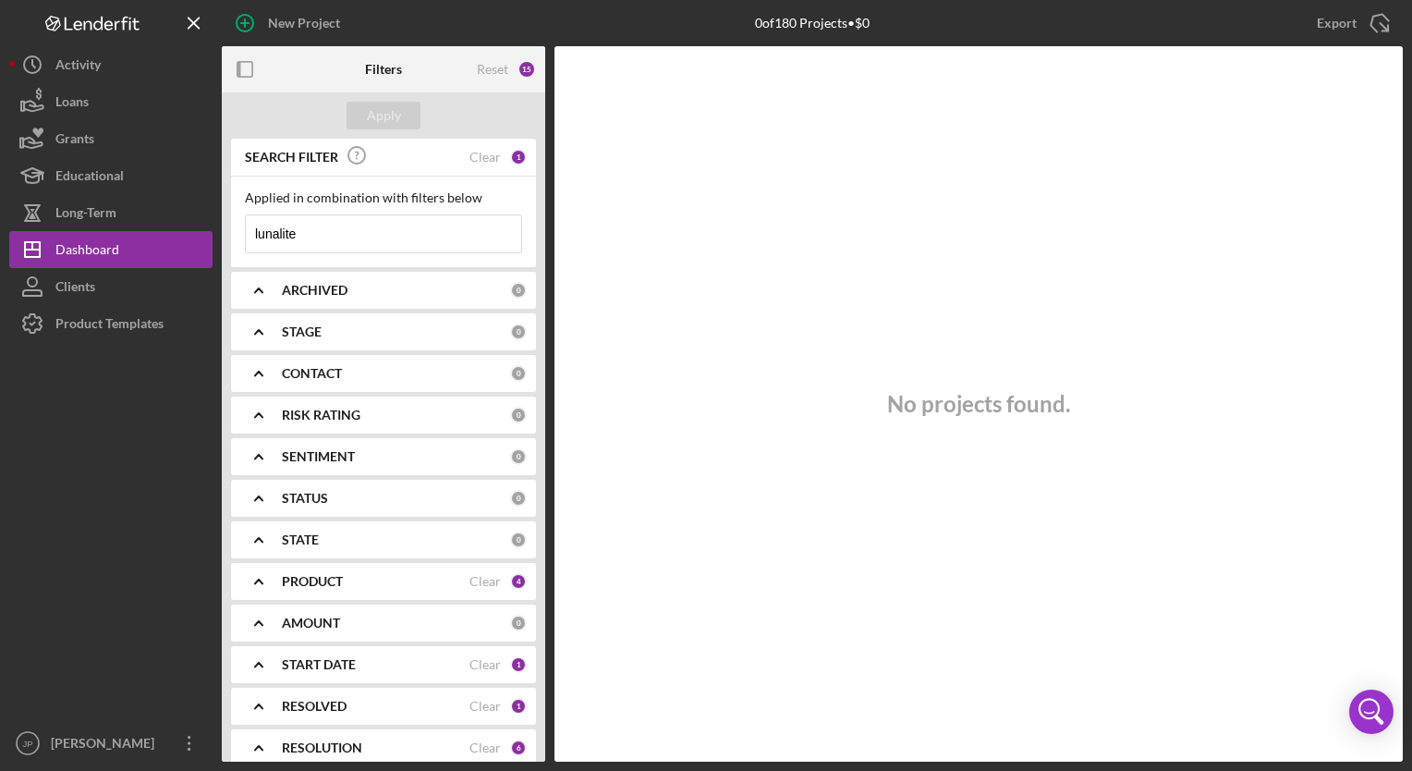
click at [805, 20] on div "0 of 180 Projects • $0" at bounding box center [812, 23] width 115 height 15
click at [806, 21] on div "0 of 180 Projects • $0" at bounding box center [812, 23] width 115 height 15
click at [807, 21] on div "0 of 180 Projects • $0" at bounding box center [812, 23] width 115 height 15
click at [81, 67] on div "Activity" at bounding box center [77, 67] width 45 height 42
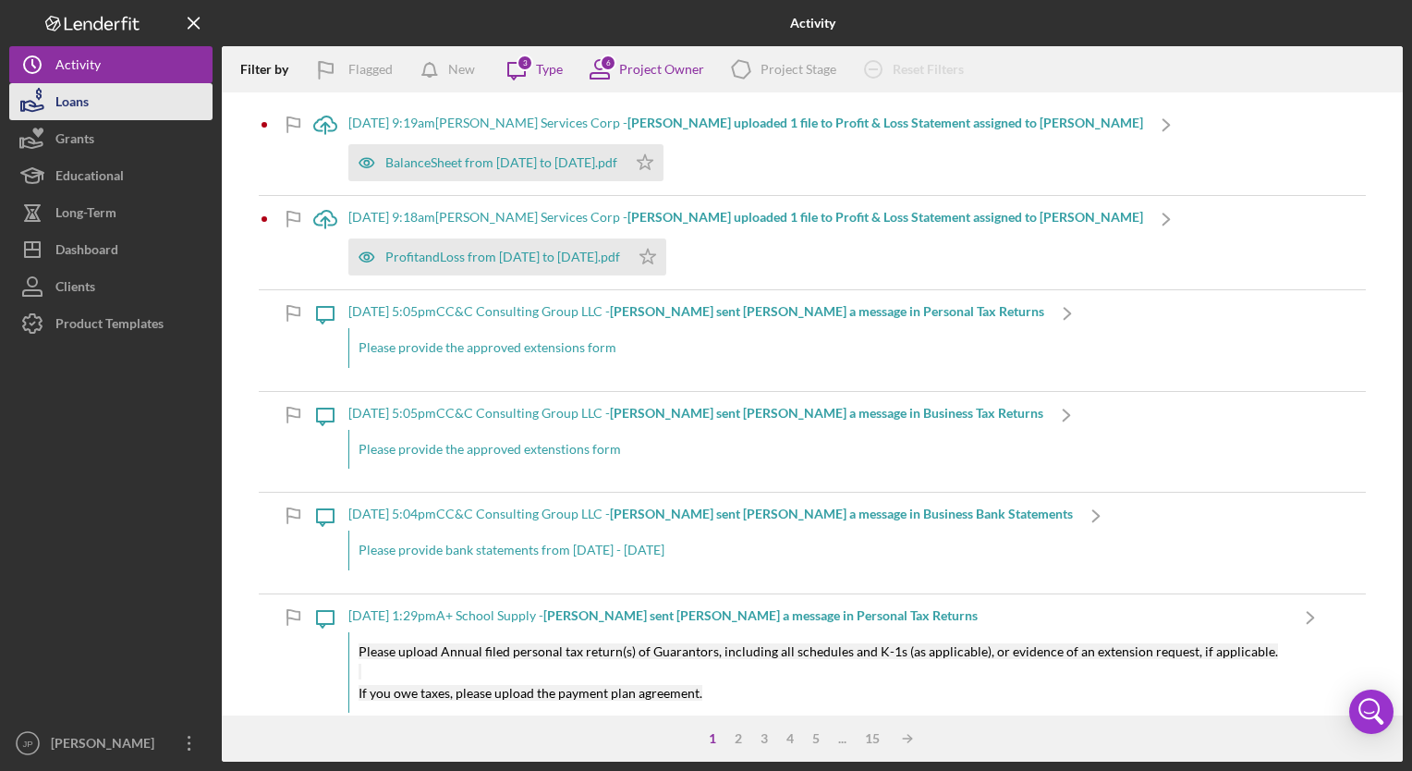
click at [70, 105] on div "Loans" at bounding box center [71, 104] width 33 height 42
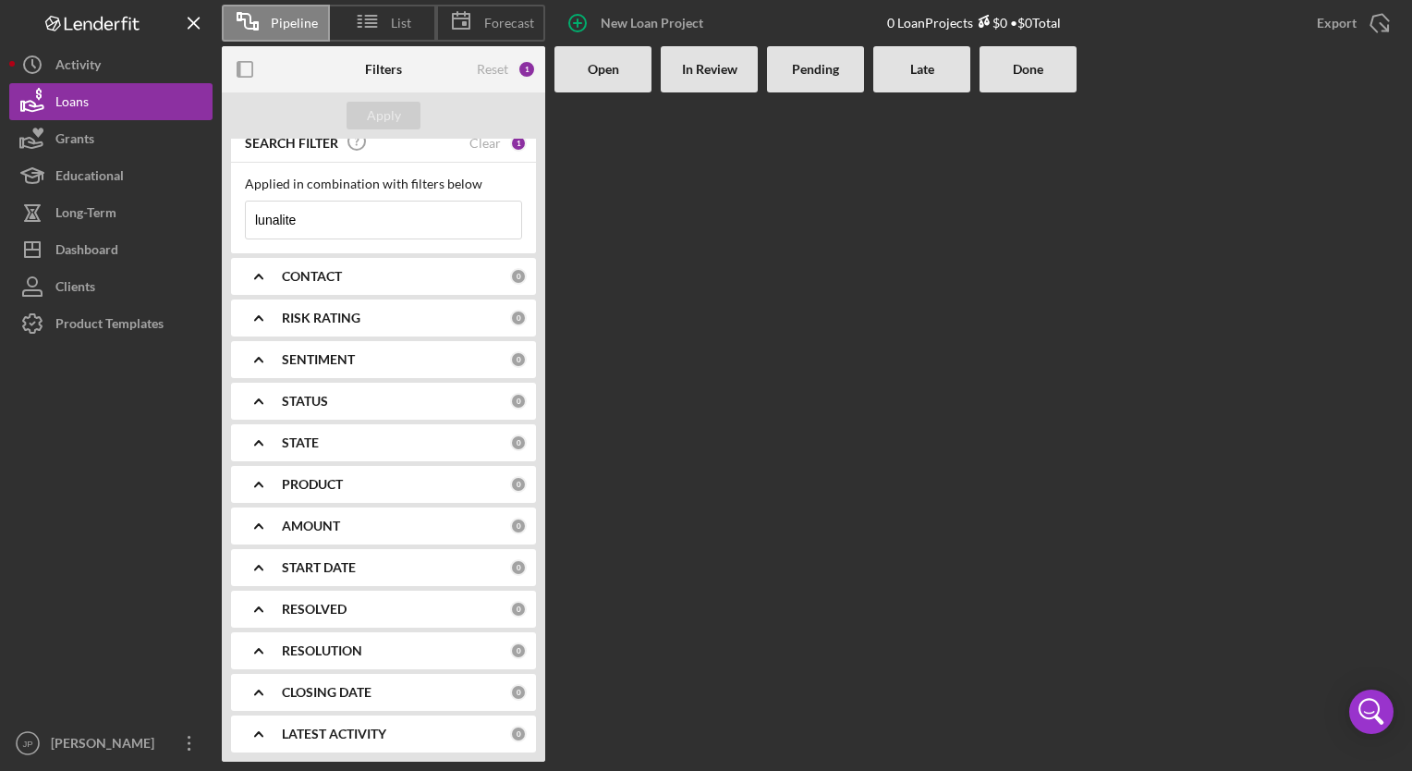
scroll to position [17, 0]
click at [310, 268] on b "CONTACT" at bounding box center [312, 273] width 60 height 15
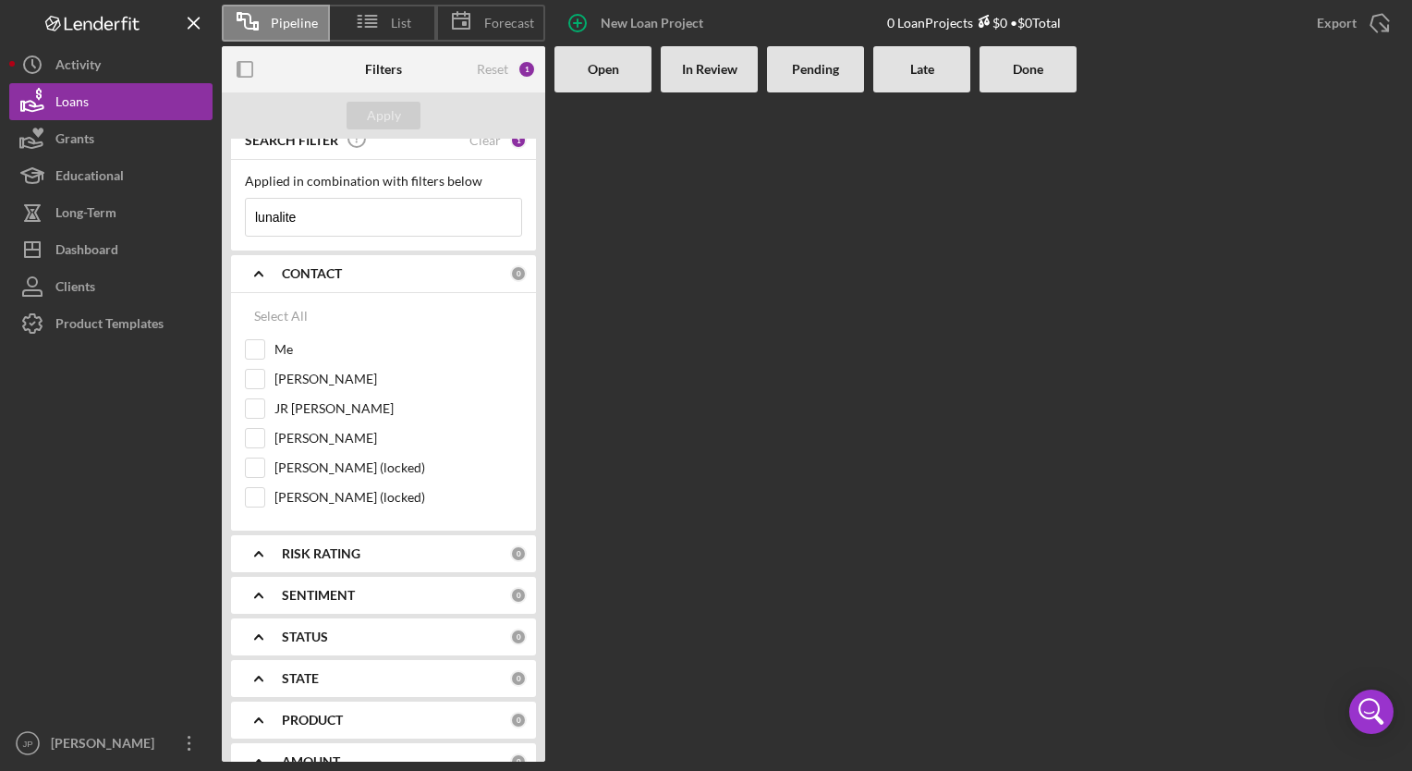
click at [311, 266] on b "CONTACT" at bounding box center [312, 273] width 60 height 15
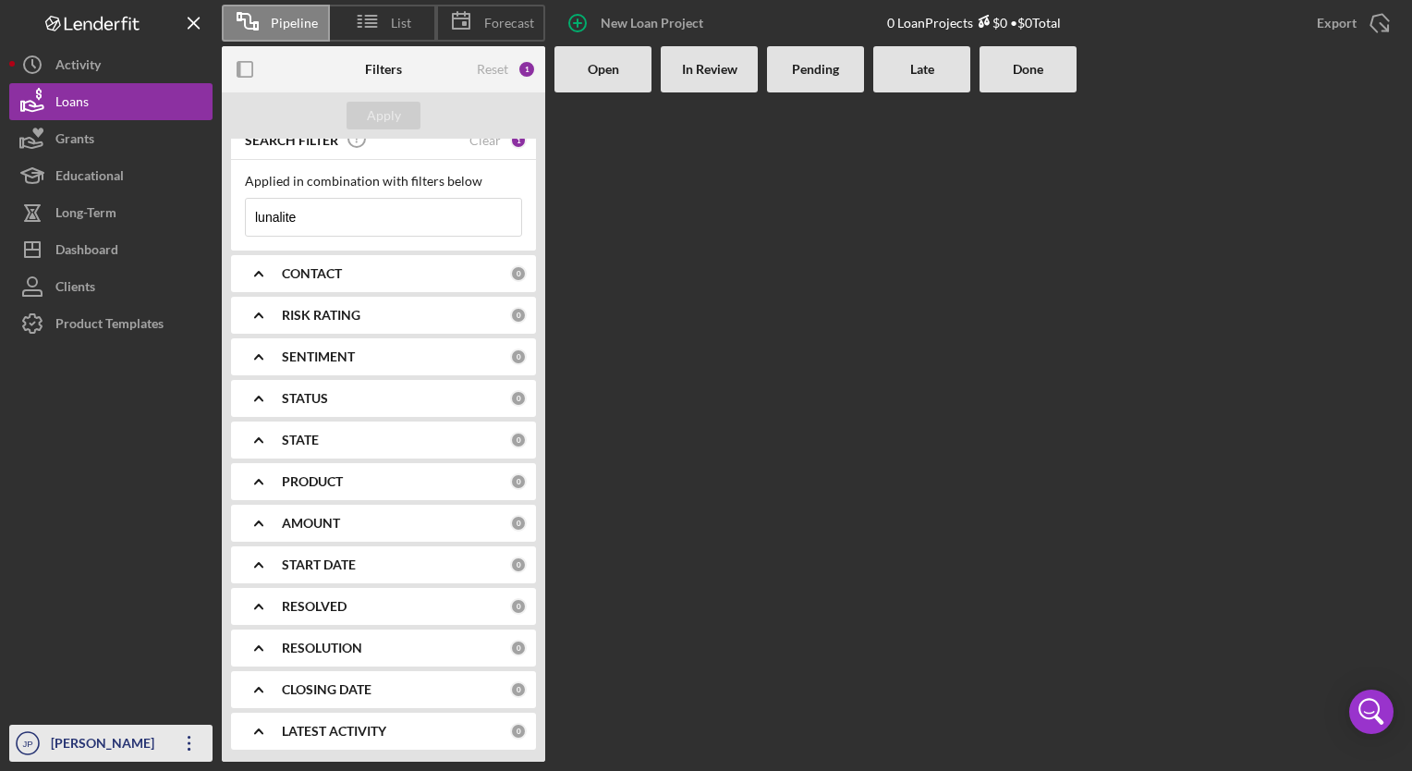
click at [184, 741] on icon "Icon/Overflow" at bounding box center [189, 743] width 46 height 46
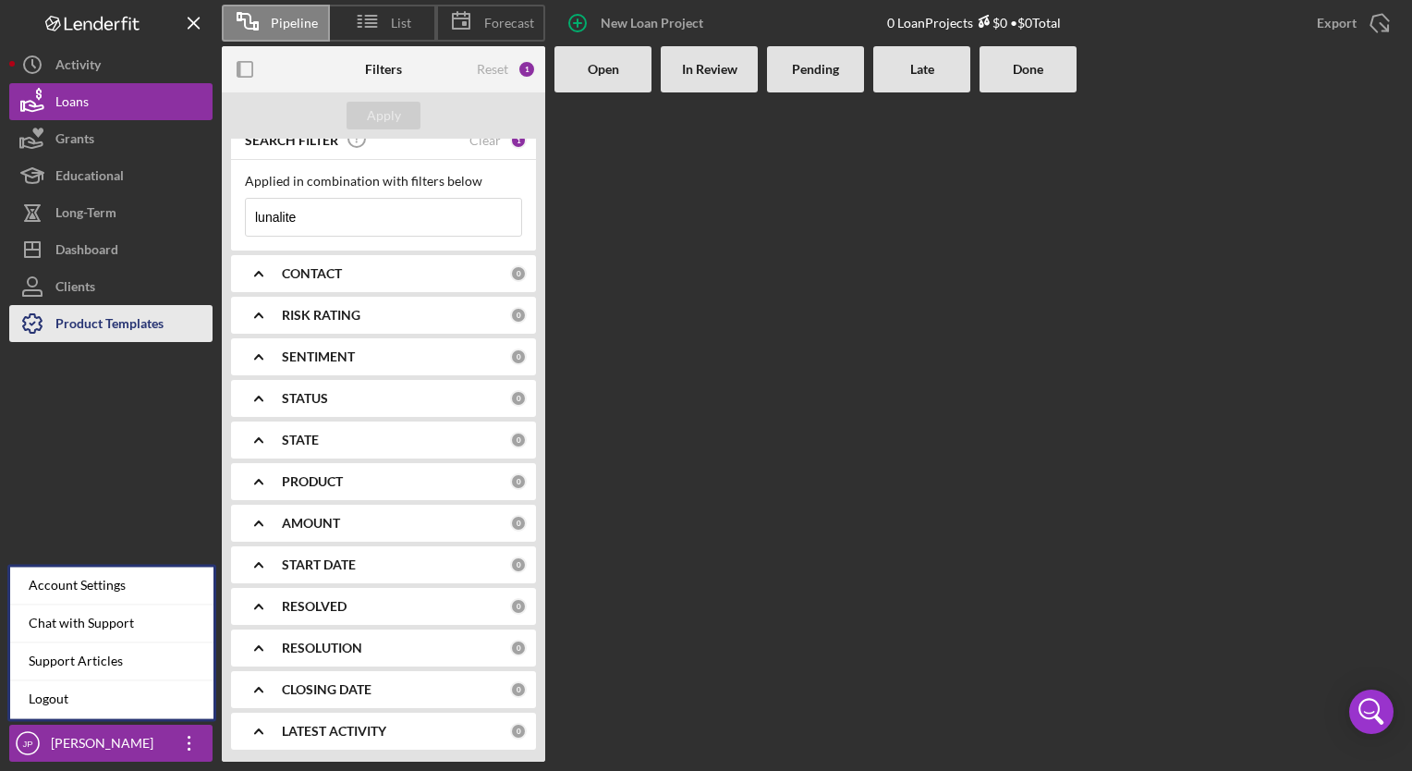
click at [188, 338] on button "Product Templates" at bounding box center [110, 323] width 203 height 37
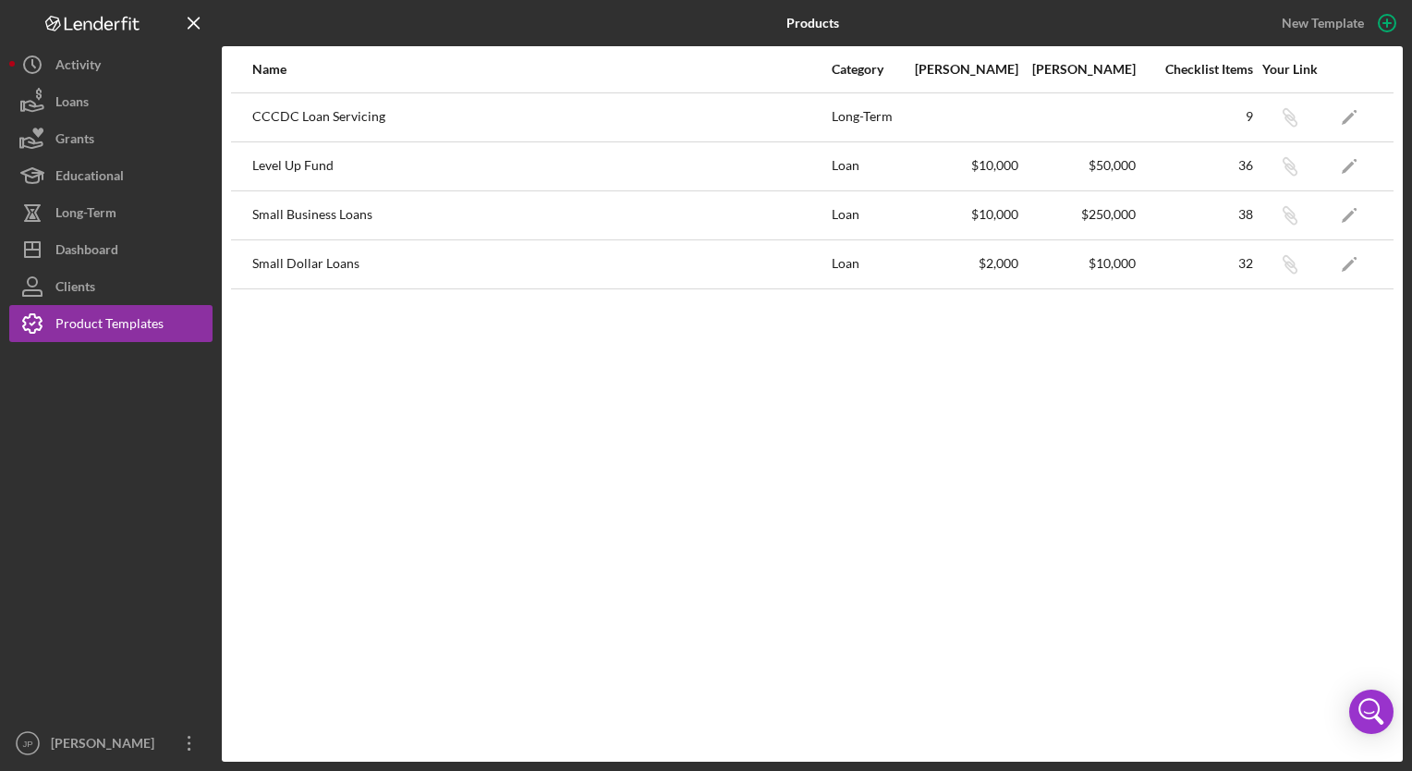
click at [320, 212] on div "Small Business Loans" at bounding box center [540, 215] width 577 height 46
click at [1245, 214] on div "38" at bounding box center [1194, 214] width 115 height 15
click at [1248, 213] on div "38" at bounding box center [1194, 214] width 115 height 15
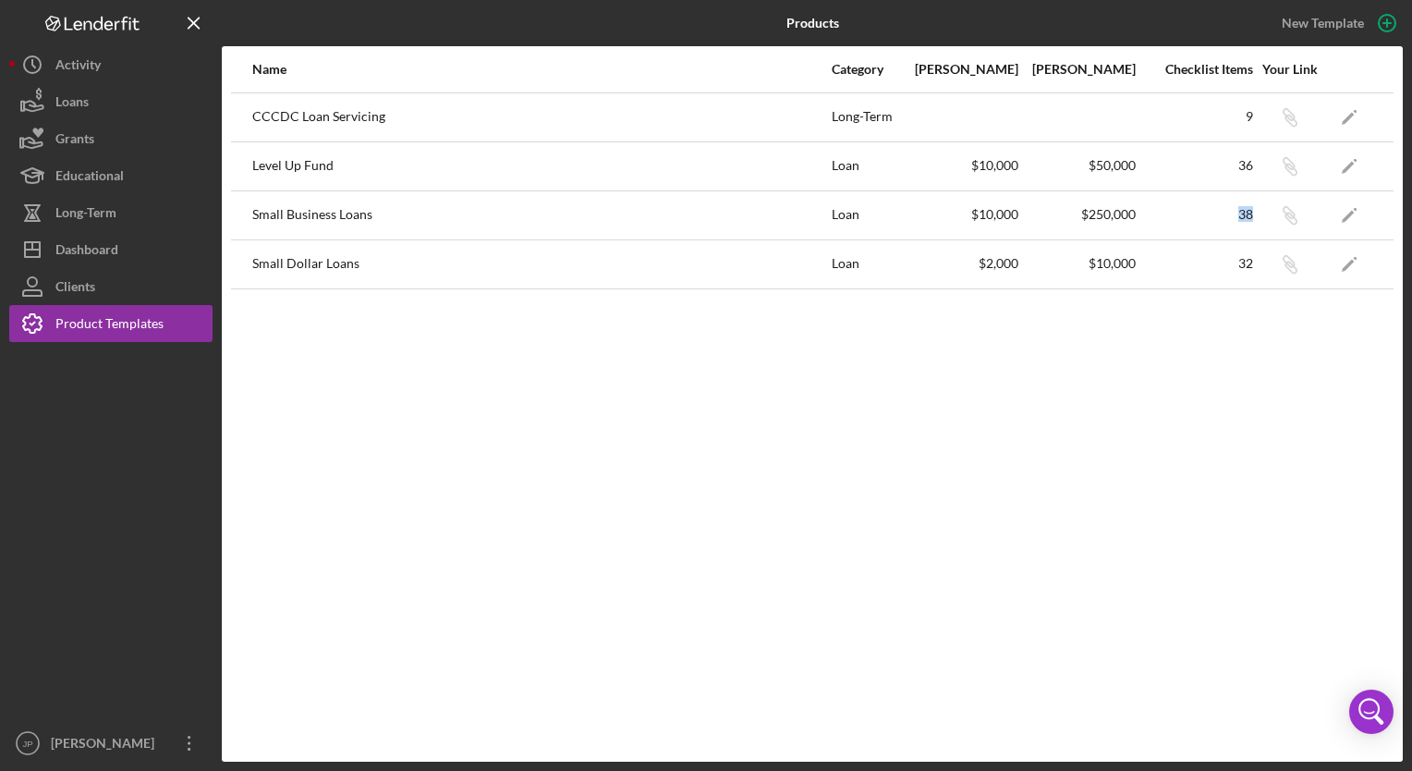
click at [1248, 213] on div "38" at bounding box center [1194, 214] width 115 height 15
click at [262, 221] on div "Small Business Loans" at bounding box center [540, 215] width 577 height 46
click at [63, 98] on div "Loans" at bounding box center [71, 104] width 33 height 42
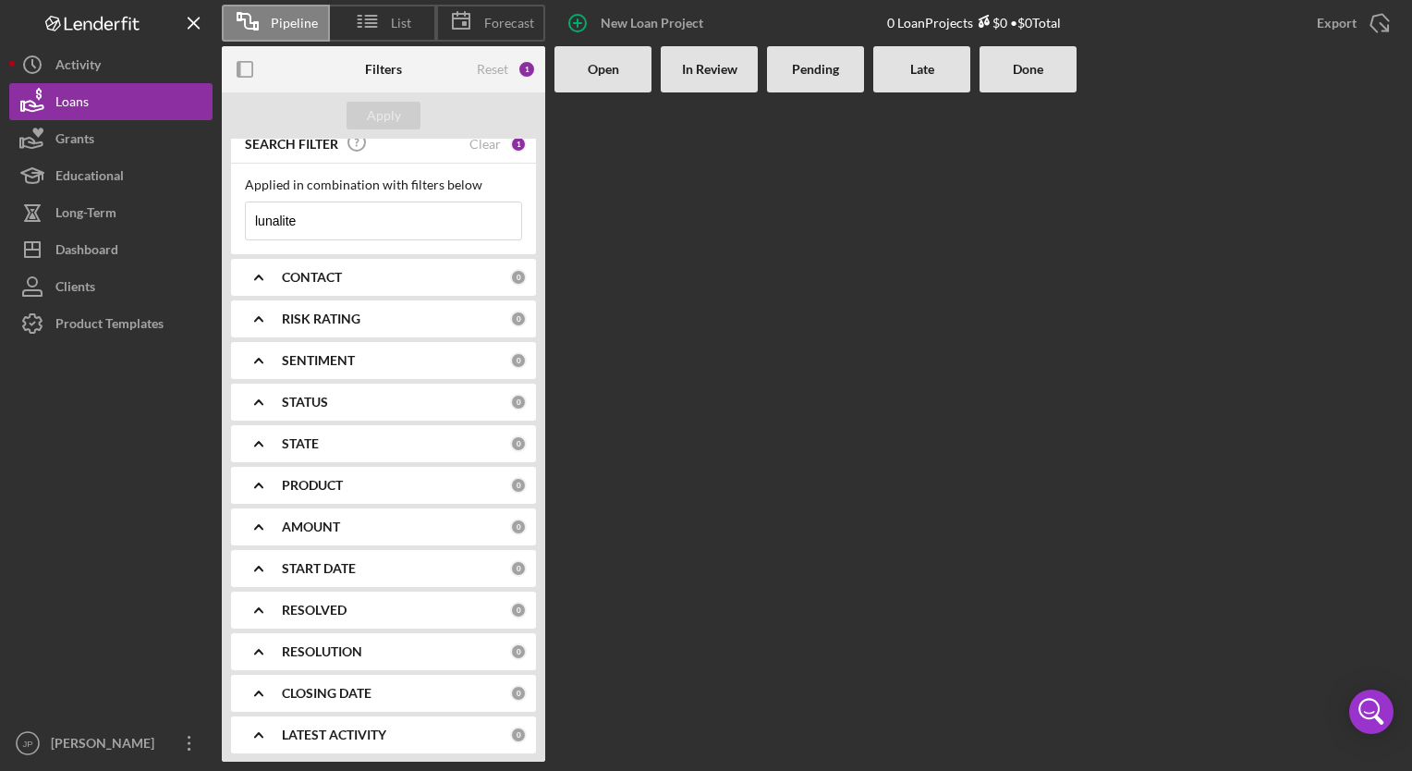
scroll to position [17, 0]
click at [260, 645] on icon "Icon/Expander" at bounding box center [259, 648] width 46 height 46
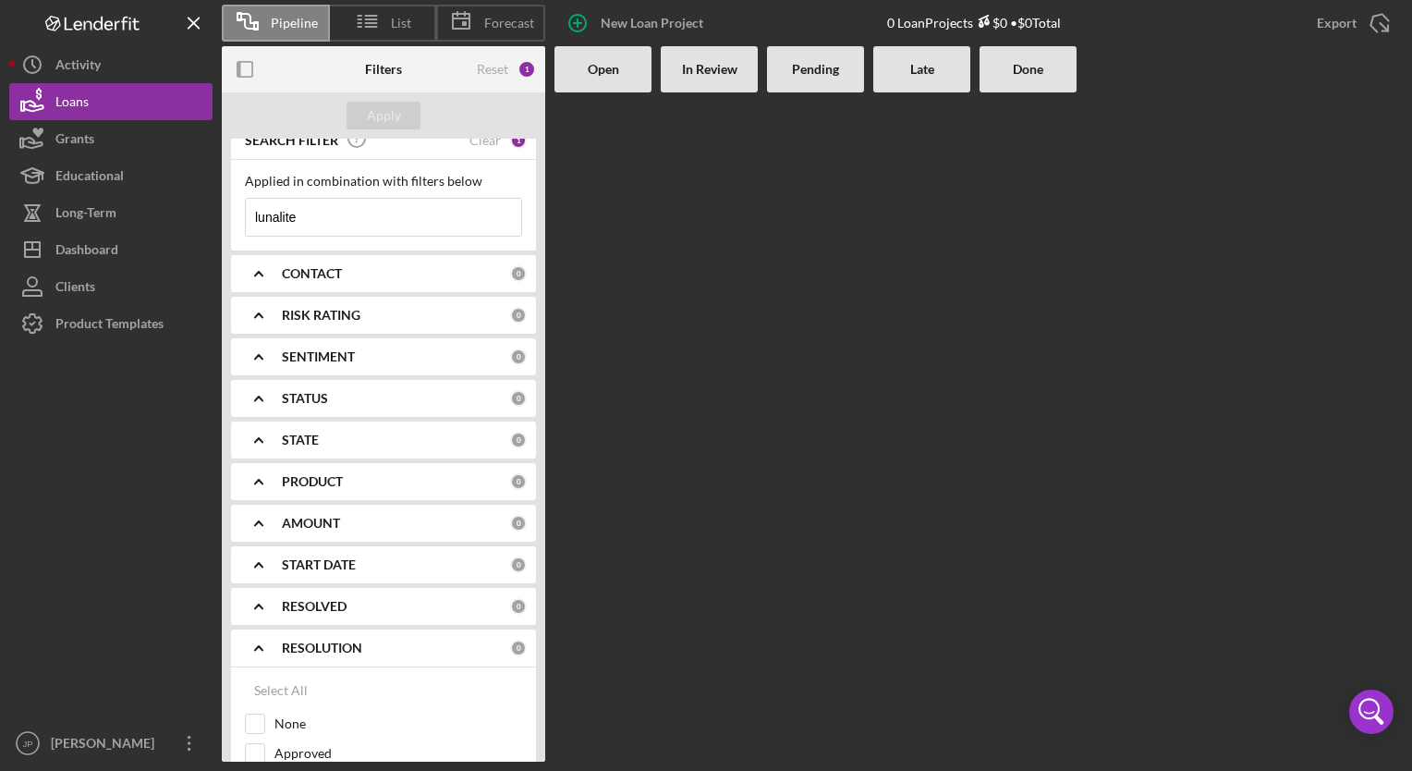
scroll to position [201, 0]
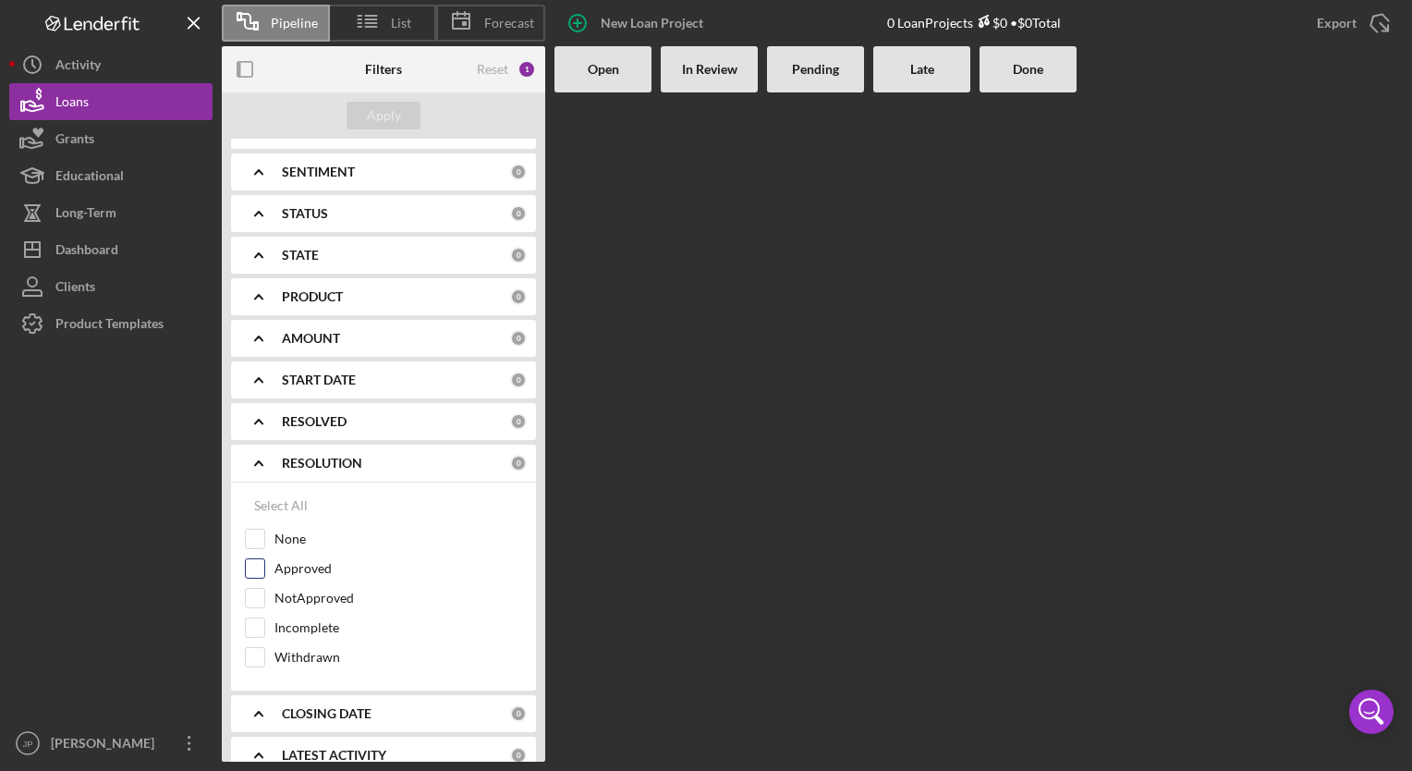
click at [254, 559] on input "Approved" at bounding box center [255, 568] width 18 height 18
checkbox input "true"
click at [328, 297] on b "PRODUCT" at bounding box center [312, 296] width 61 height 15
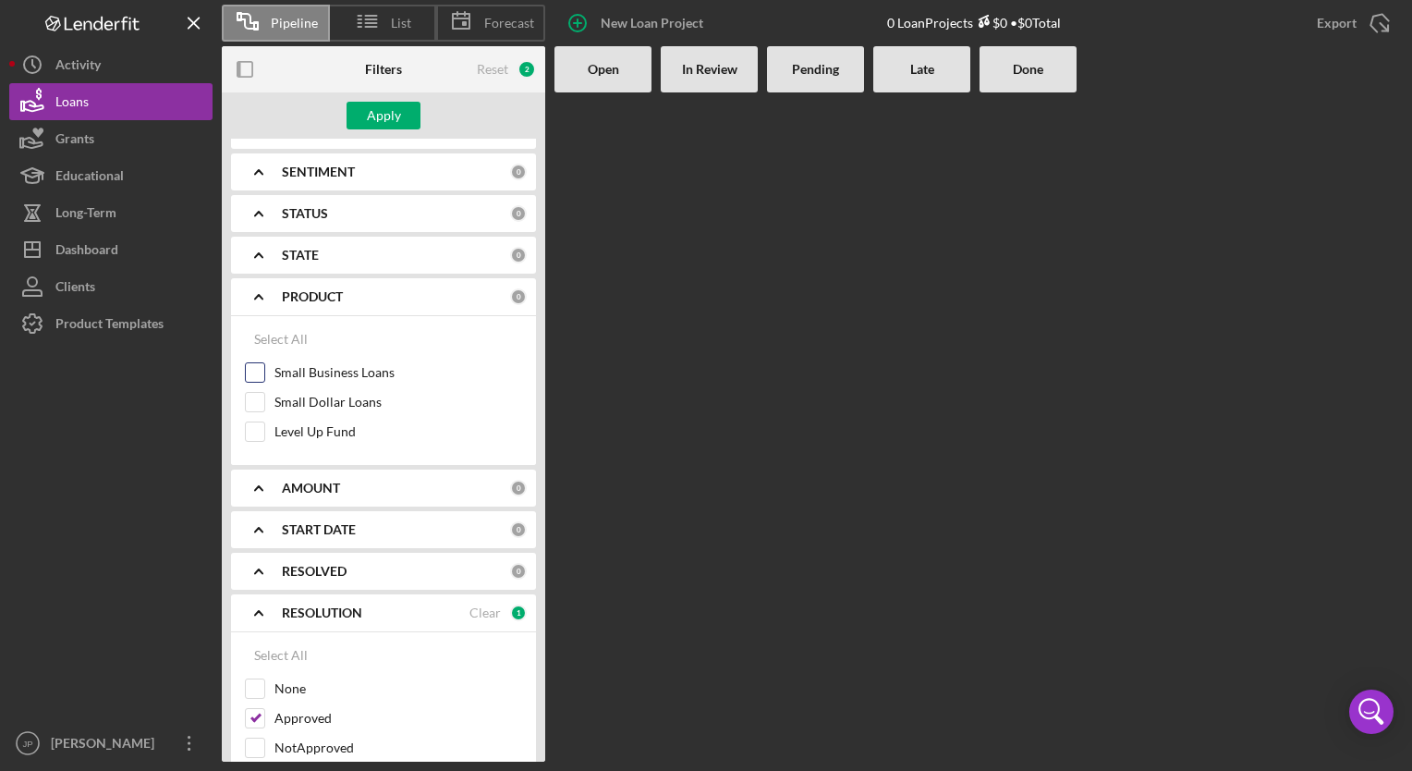
click at [251, 375] on input "Small Business Loans" at bounding box center [255, 372] width 18 height 18
checkbox input "true"
drag, startPoint x: 367, startPoint y: 120, endPoint x: 370, endPoint y: 111, distance: 10.0
click at [370, 111] on div "Apply" at bounding box center [384, 116] width 34 height 28
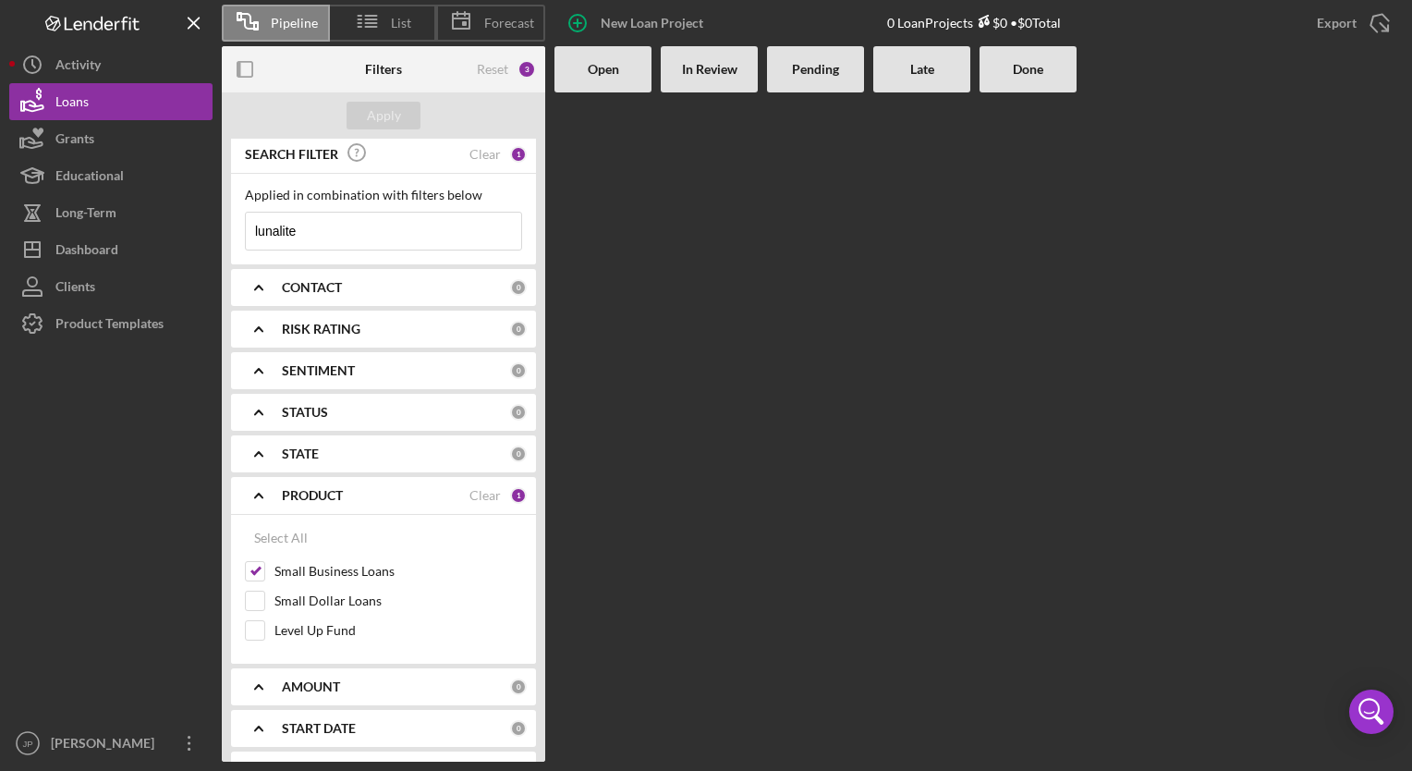
scroll to position [372, 0]
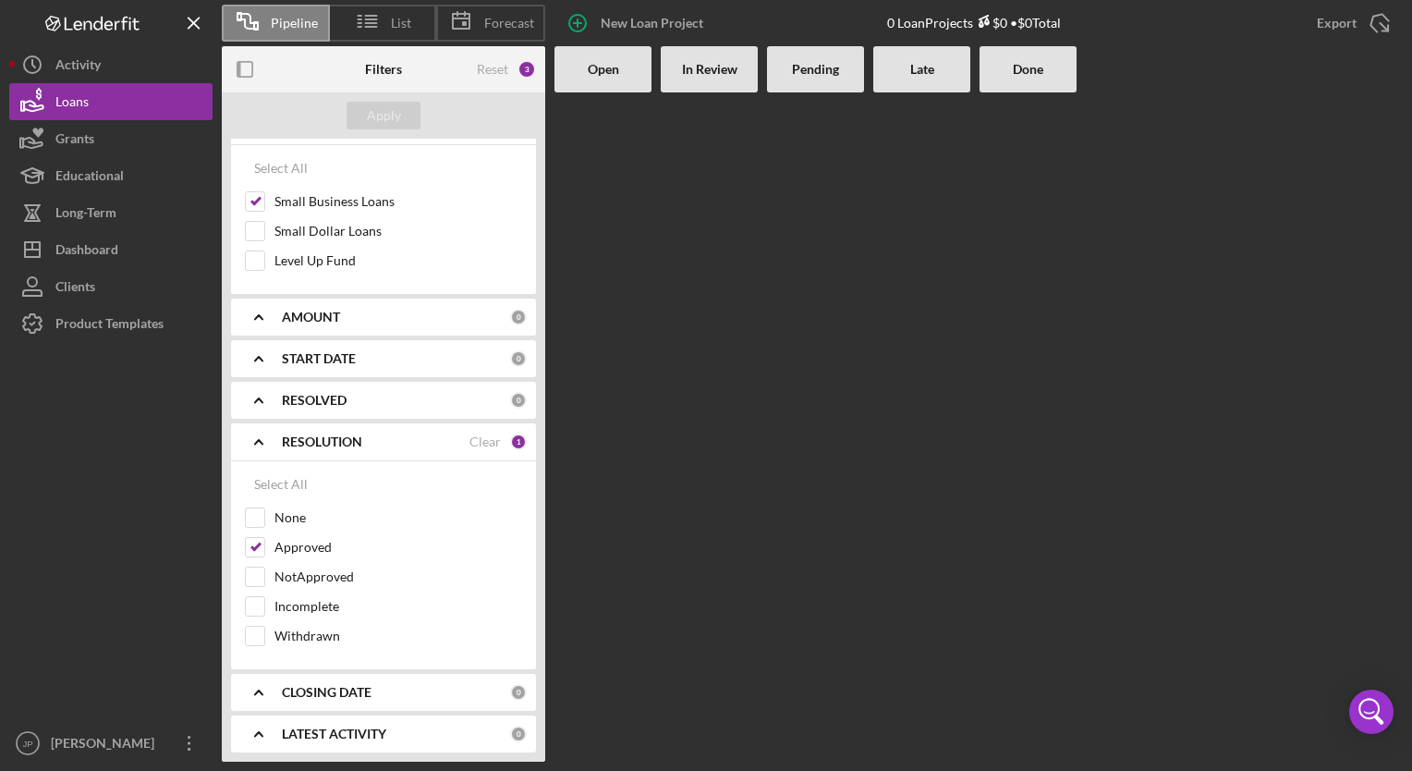
click at [263, 689] on icon "Icon/Expander" at bounding box center [259, 692] width 46 height 46
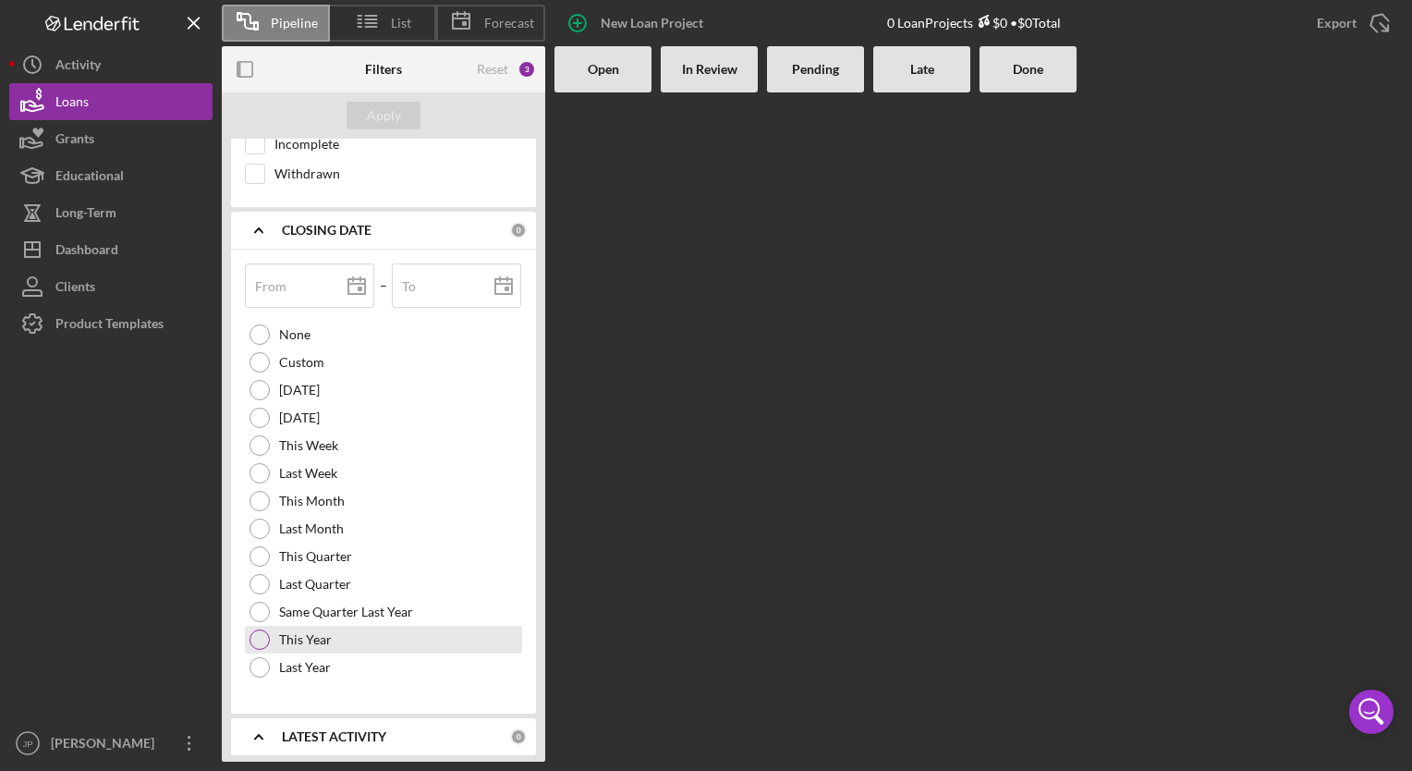
click at [269, 637] on div at bounding box center [259, 639] width 20 height 20
type input "[DATE]"
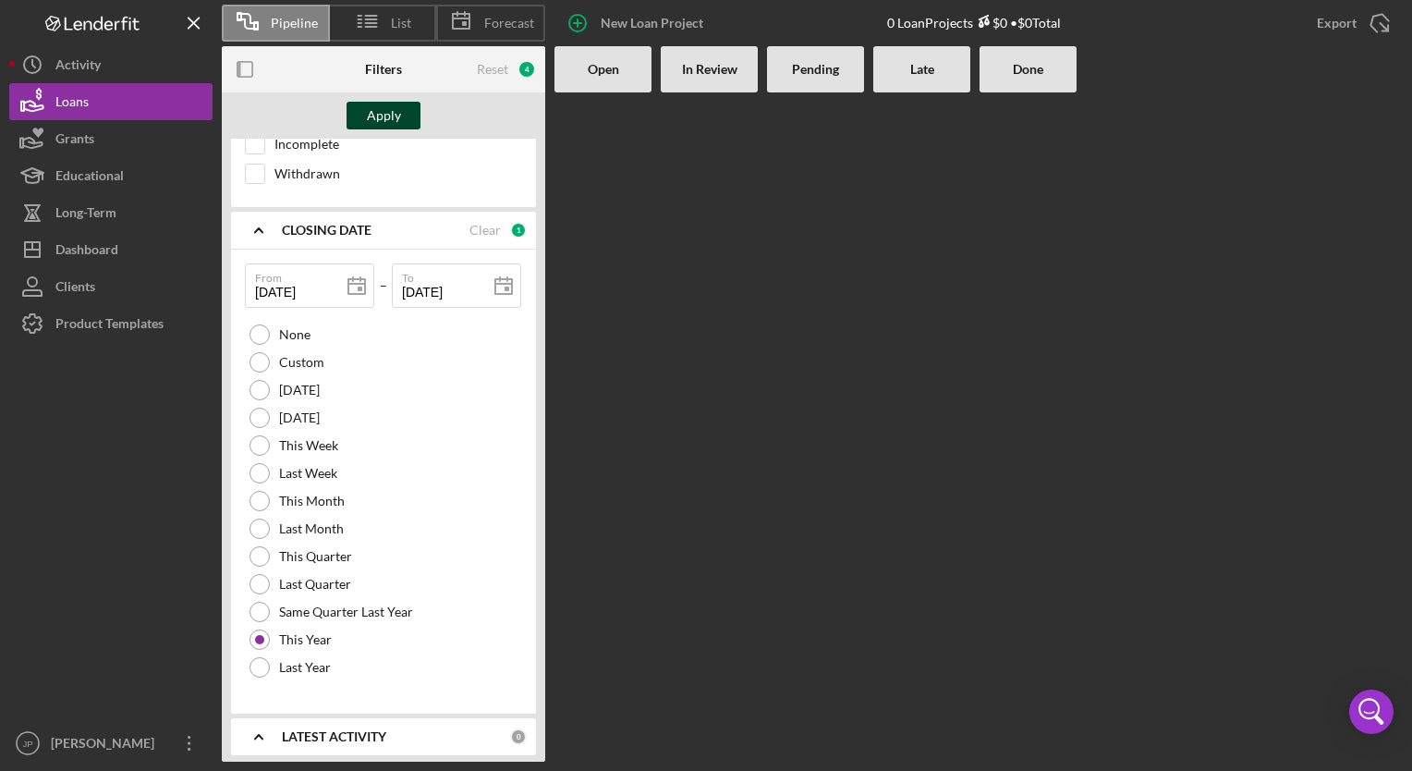
click at [382, 112] on div "Apply" at bounding box center [384, 116] width 34 height 28
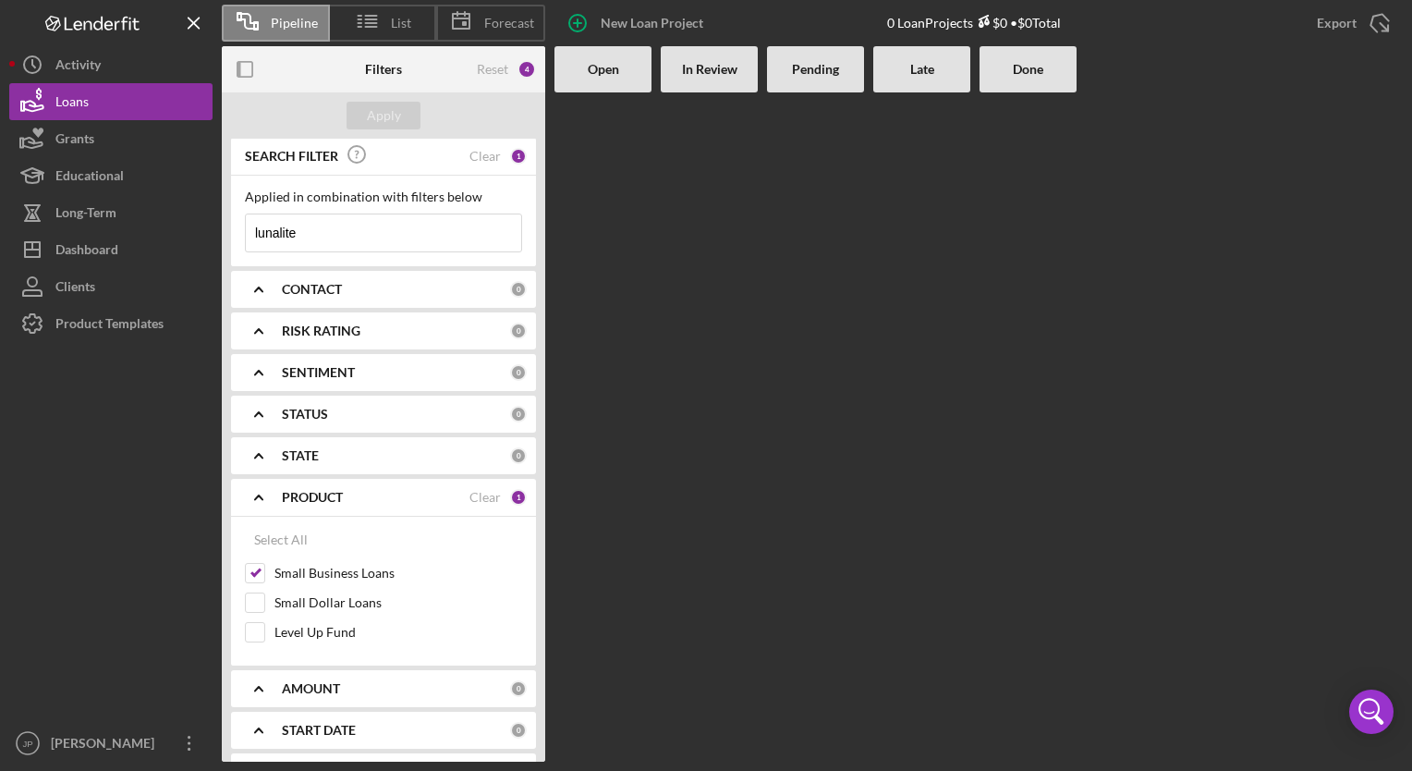
scroll to position [0, 0]
